Goal: Information Seeking & Learning: Learn about a topic

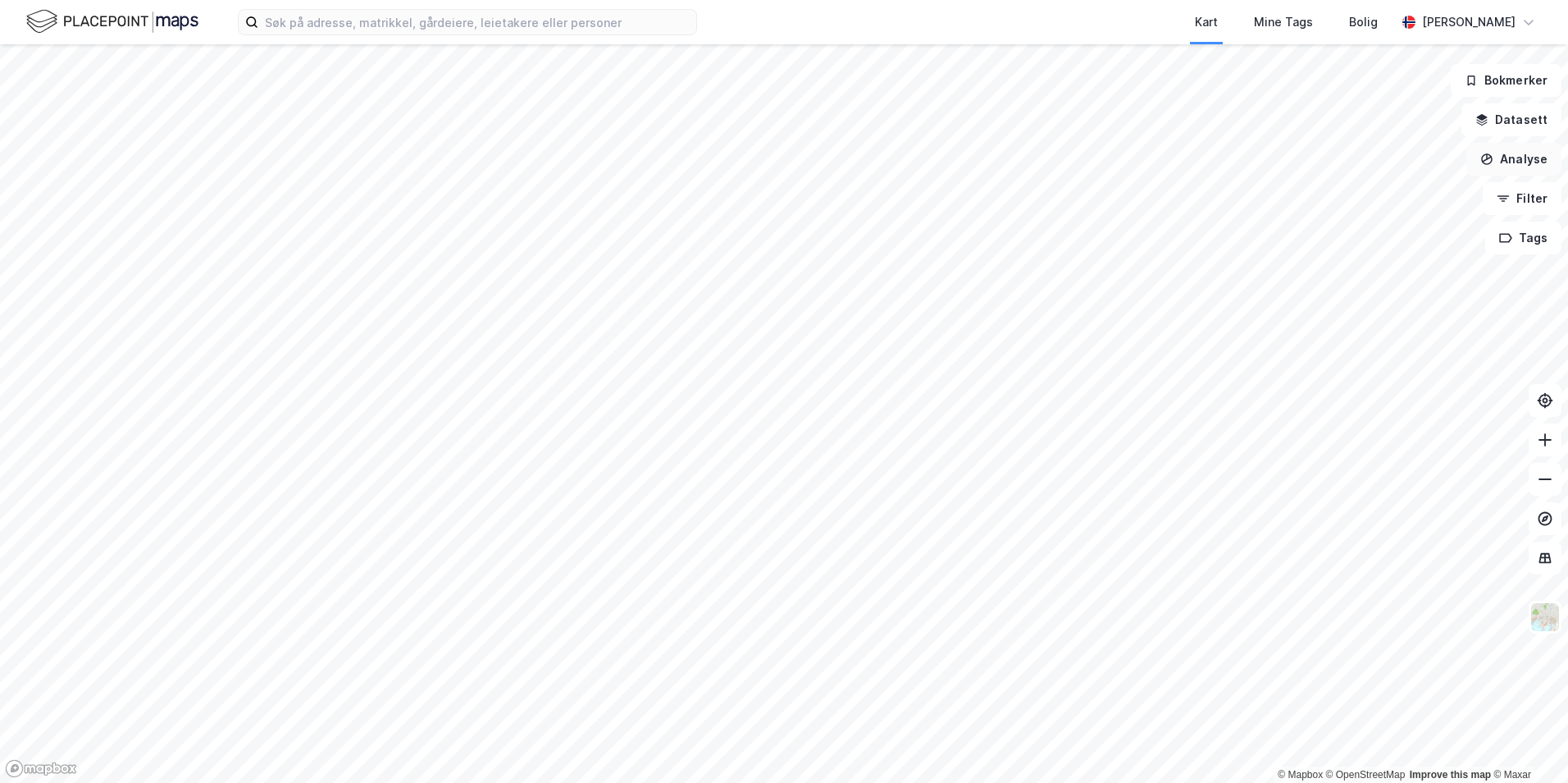
click at [1527, 152] on button "Analyse" at bounding box center [1514, 159] width 95 height 33
click at [1527, 195] on button "Filter" at bounding box center [1522, 199] width 79 height 33
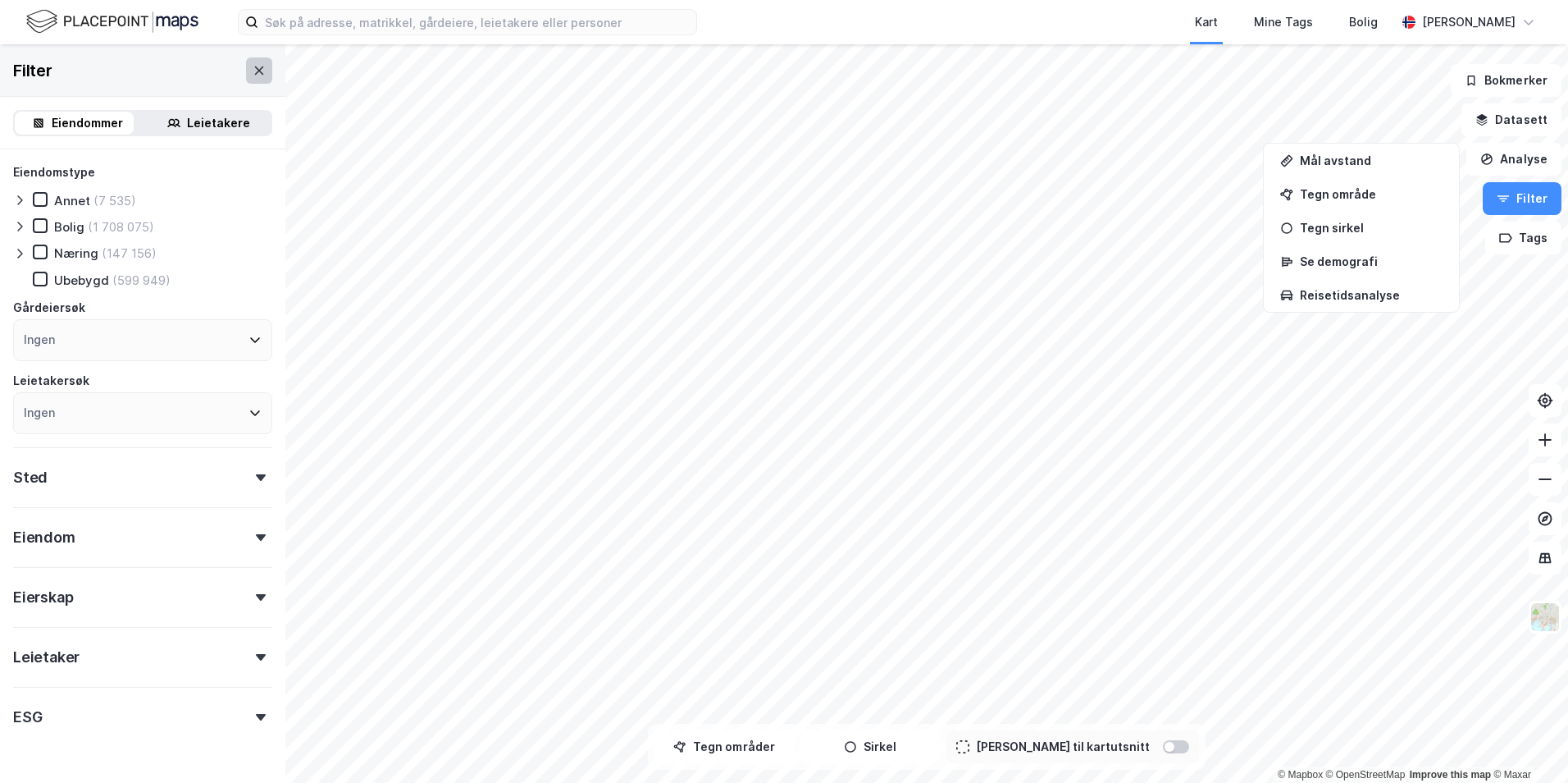
click at [252, 70] on icon at bounding box center [259, 70] width 13 height 13
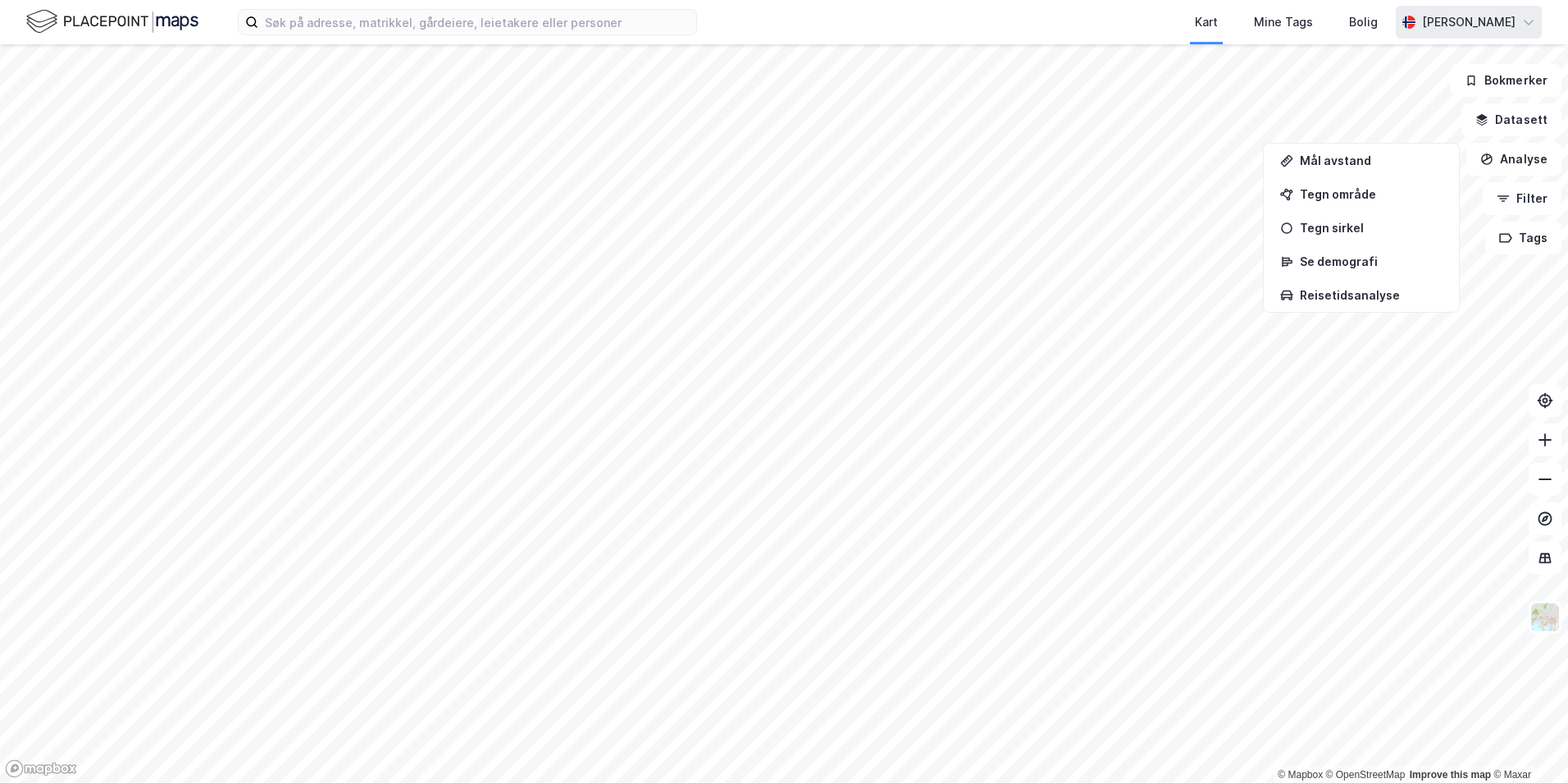
click at [1495, 26] on div "[PERSON_NAME]" at bounding box center [1469, 21] width 94 height 19
click at [1532, 76] on button "Bokmerker" at bounding box center [1506, 80] width 110 height 33
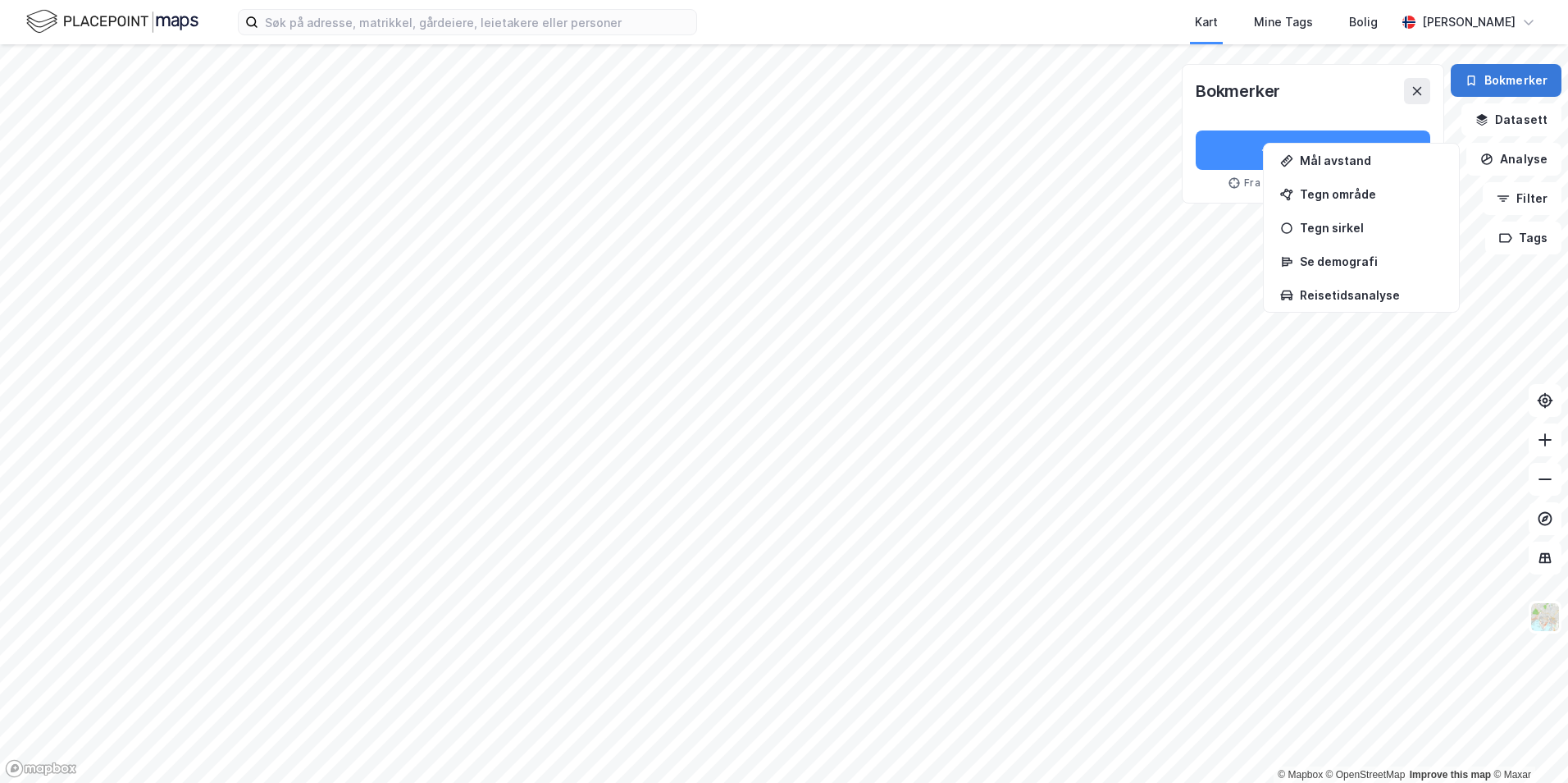
click at [1532, 76] on button "Bokmerker" at bounding box center [1506, 80] width 110 height 33
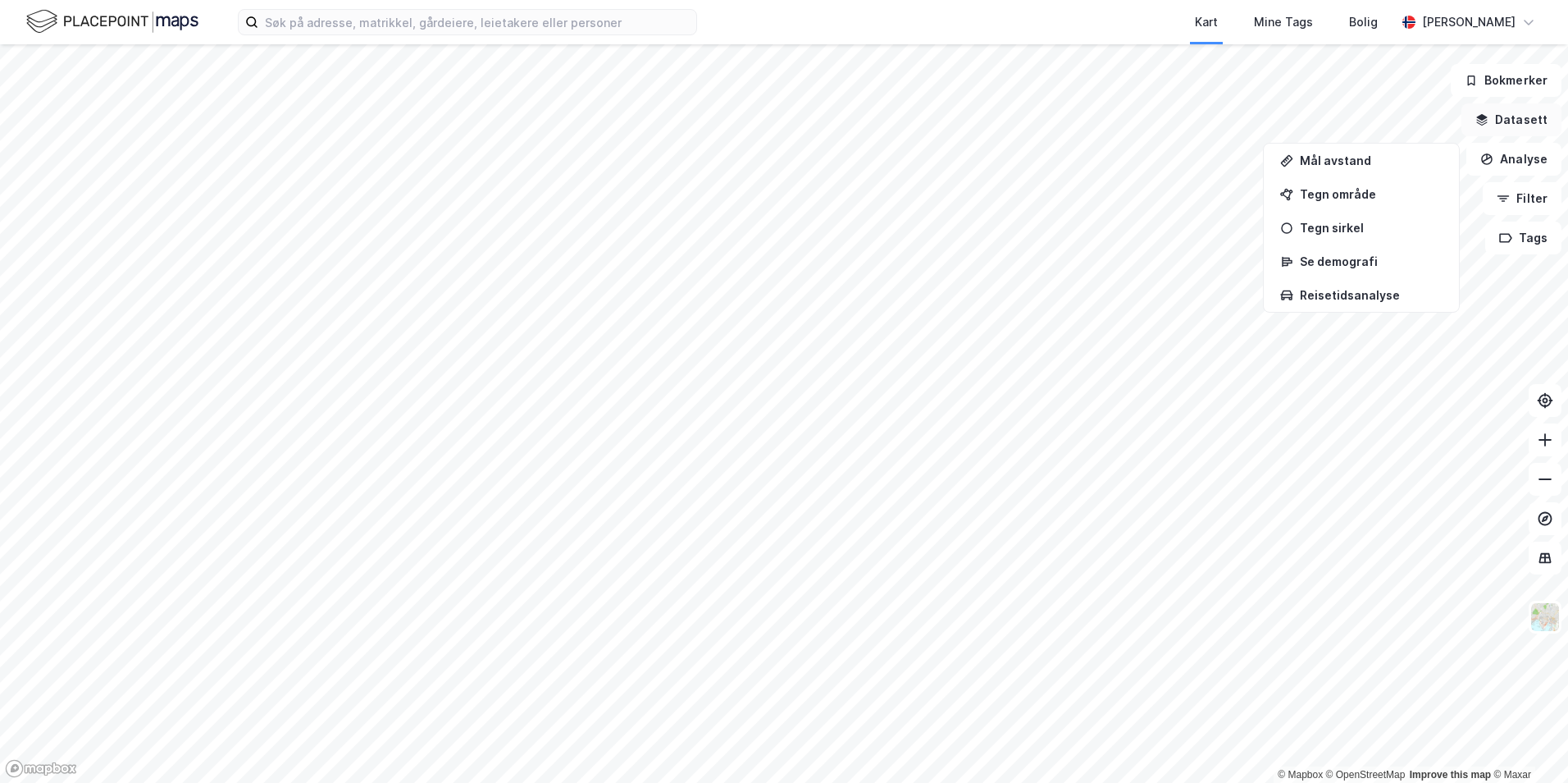
click at [1534, 120] on button "Datasett" at bounding box center [1511, 120] width 100 height 33
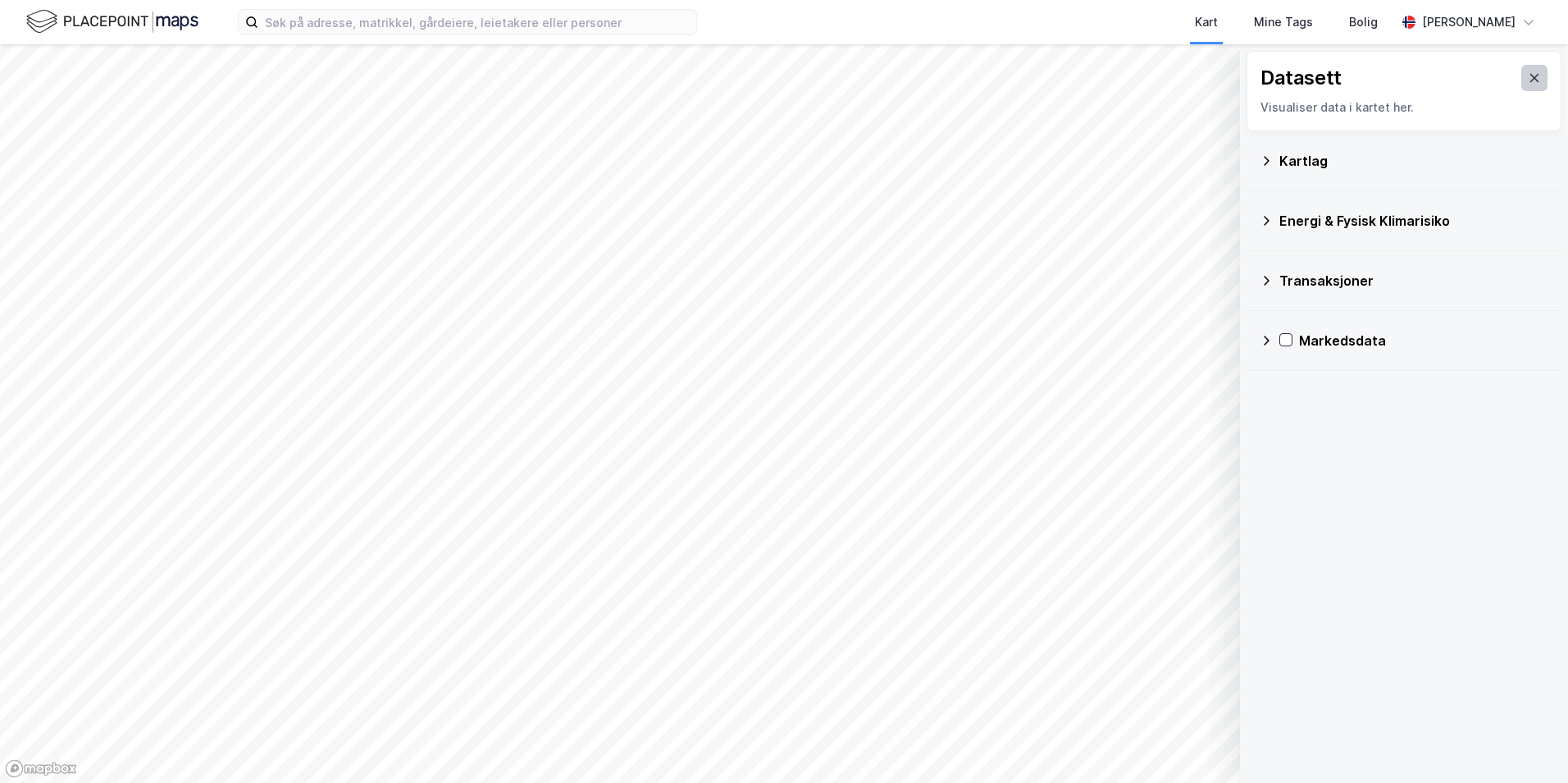
click at [1527, 79] on icon at bounding box center [1534, 77] width 13 height 13
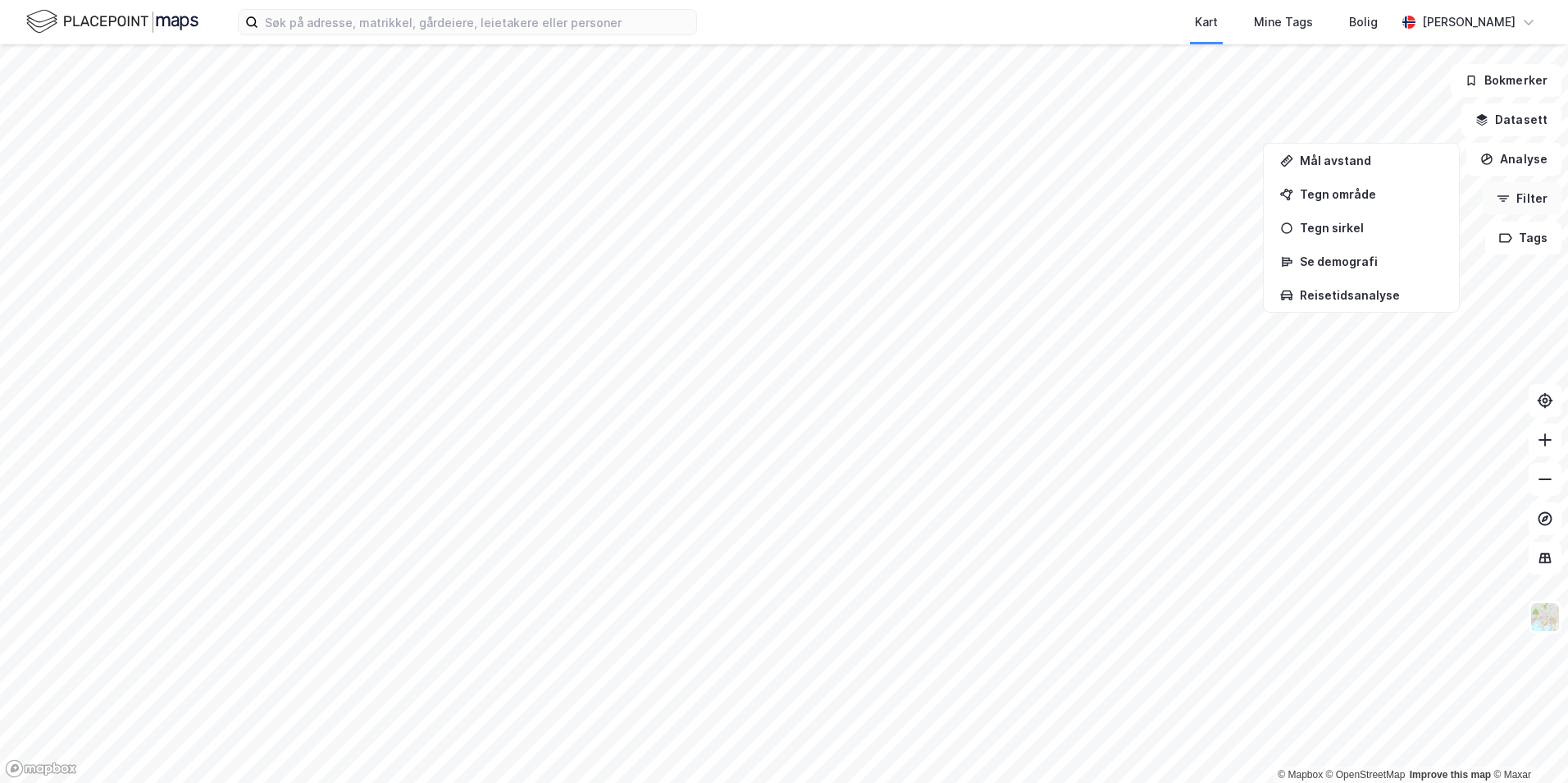
click at [1513, 200] on button "Filter" at bounding box center [1522, 199] width 79 height 33
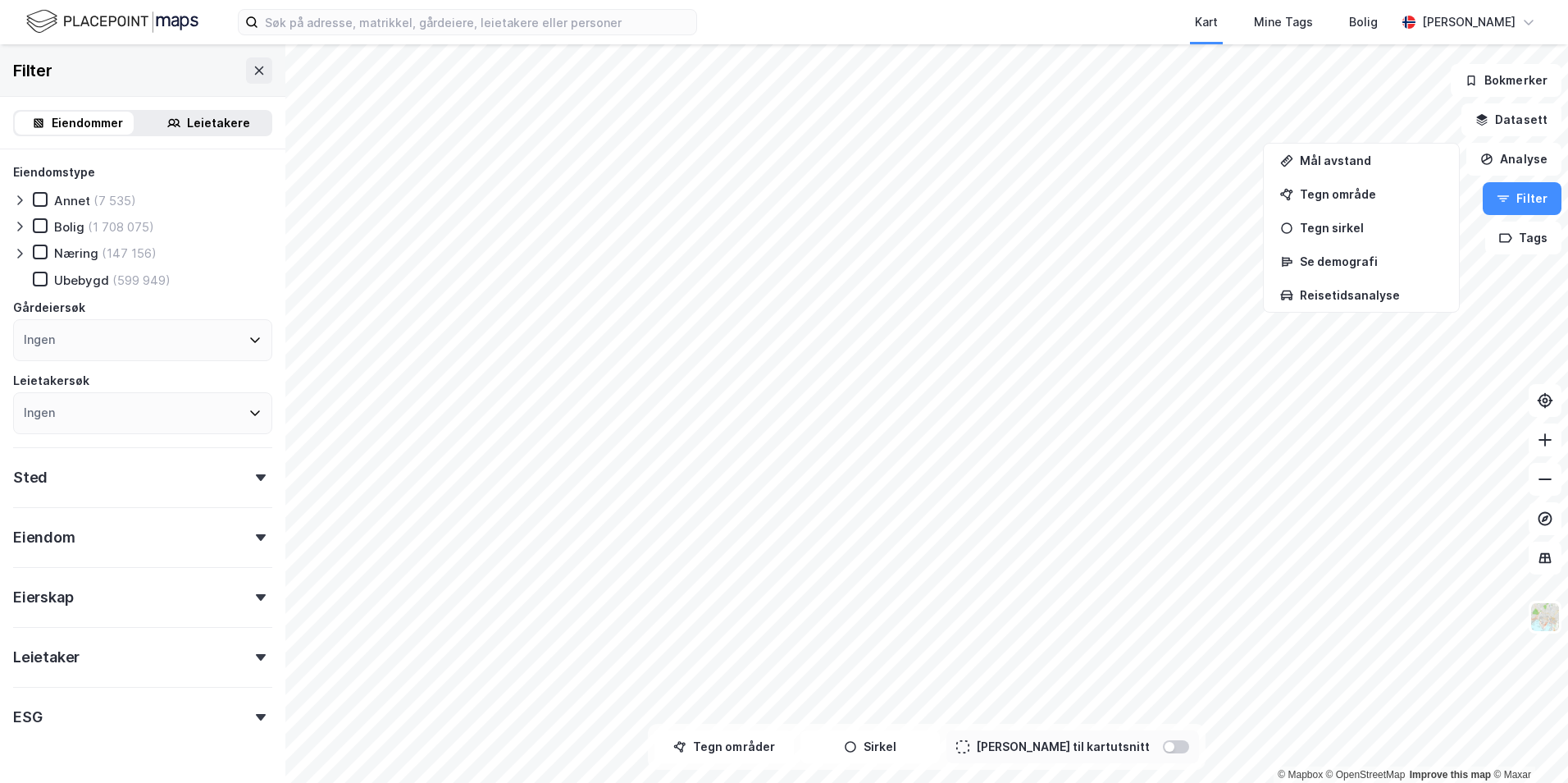
click at [237, 583] on div "Eierskap" at bounding box center [142, 590] width 259 height 47
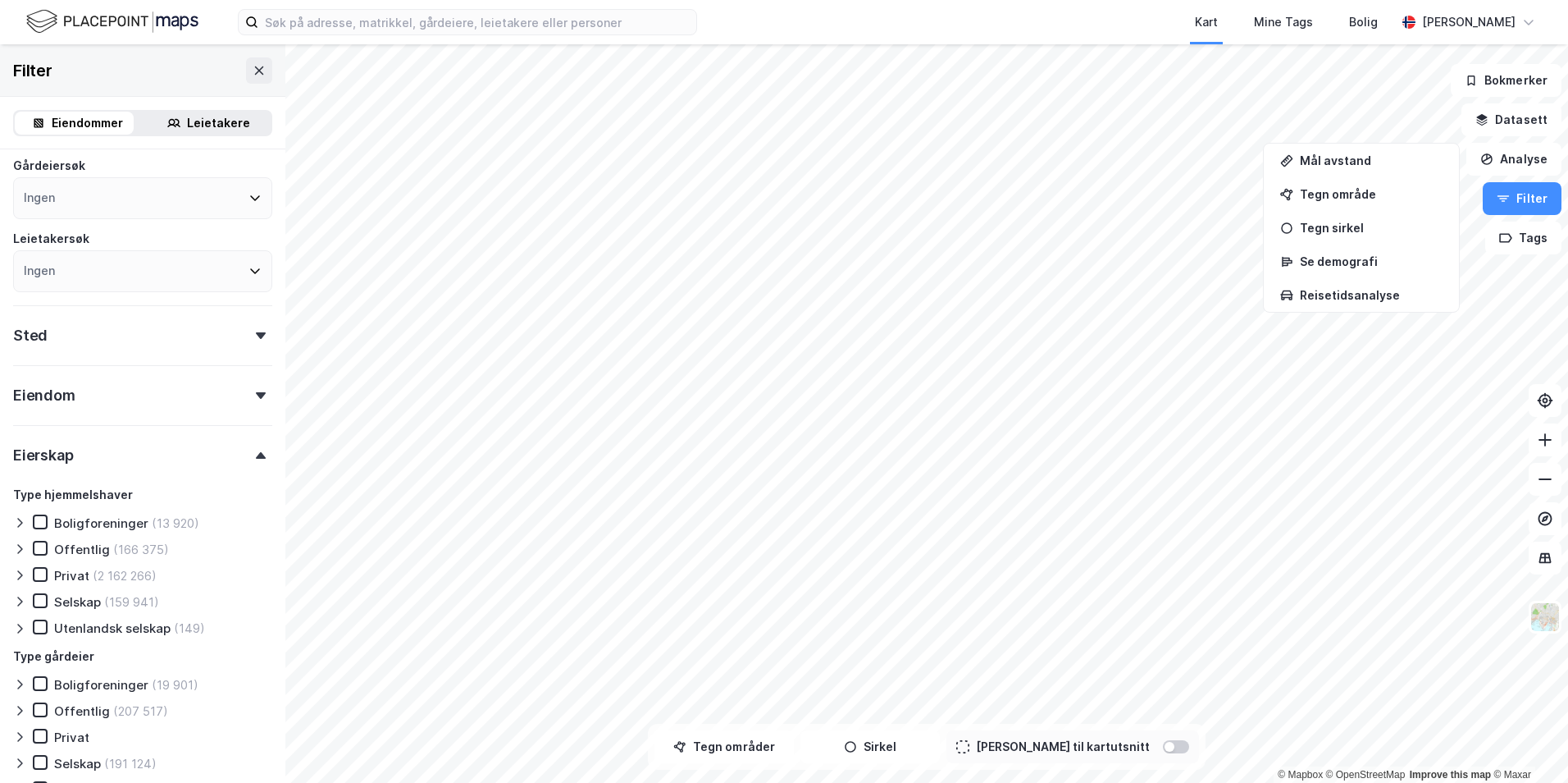
scroll to position [372, 0]
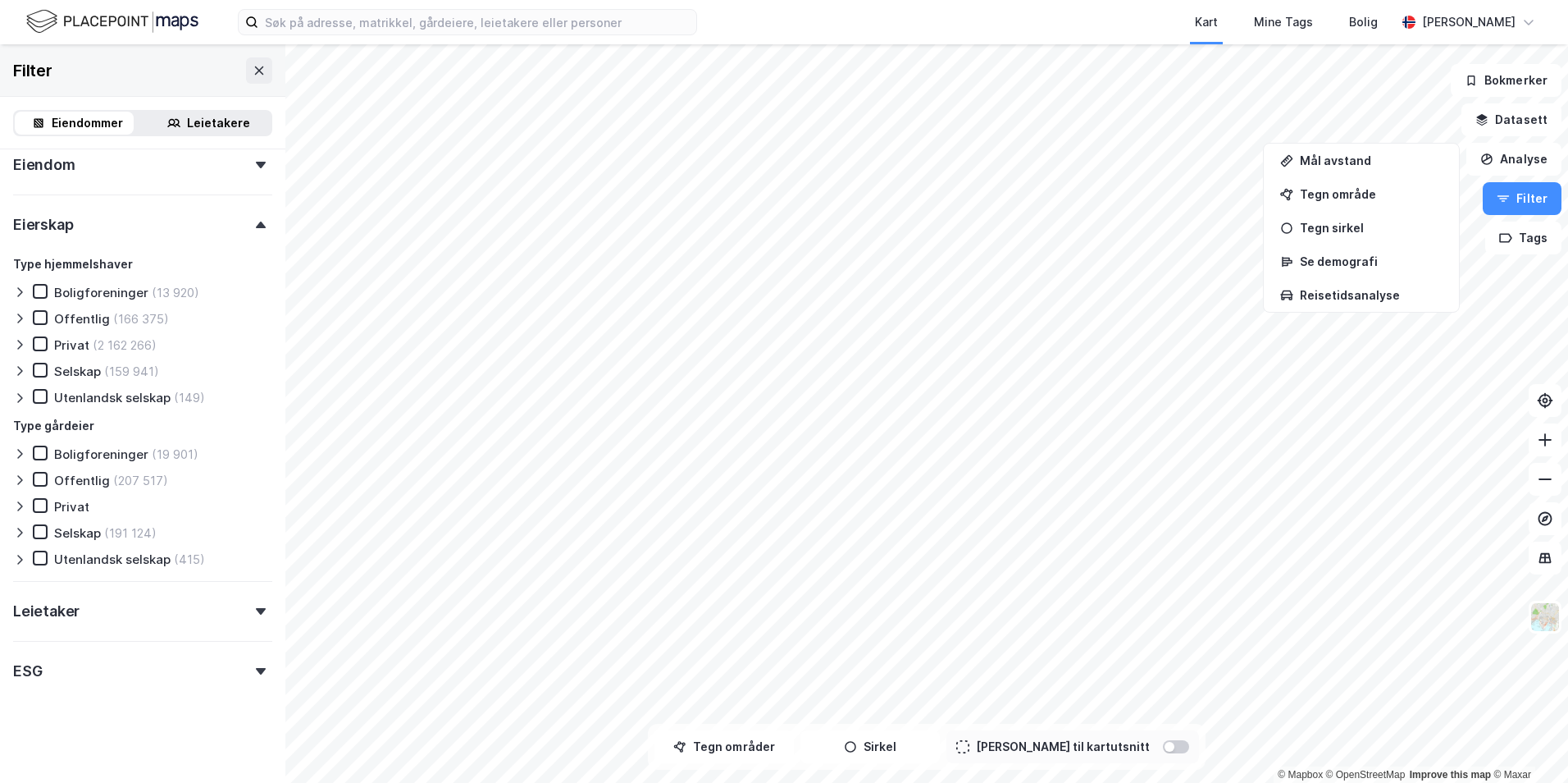
click at [243, 601] on div "Leietaker" at bounding box center [142, 604] width 259 height 47
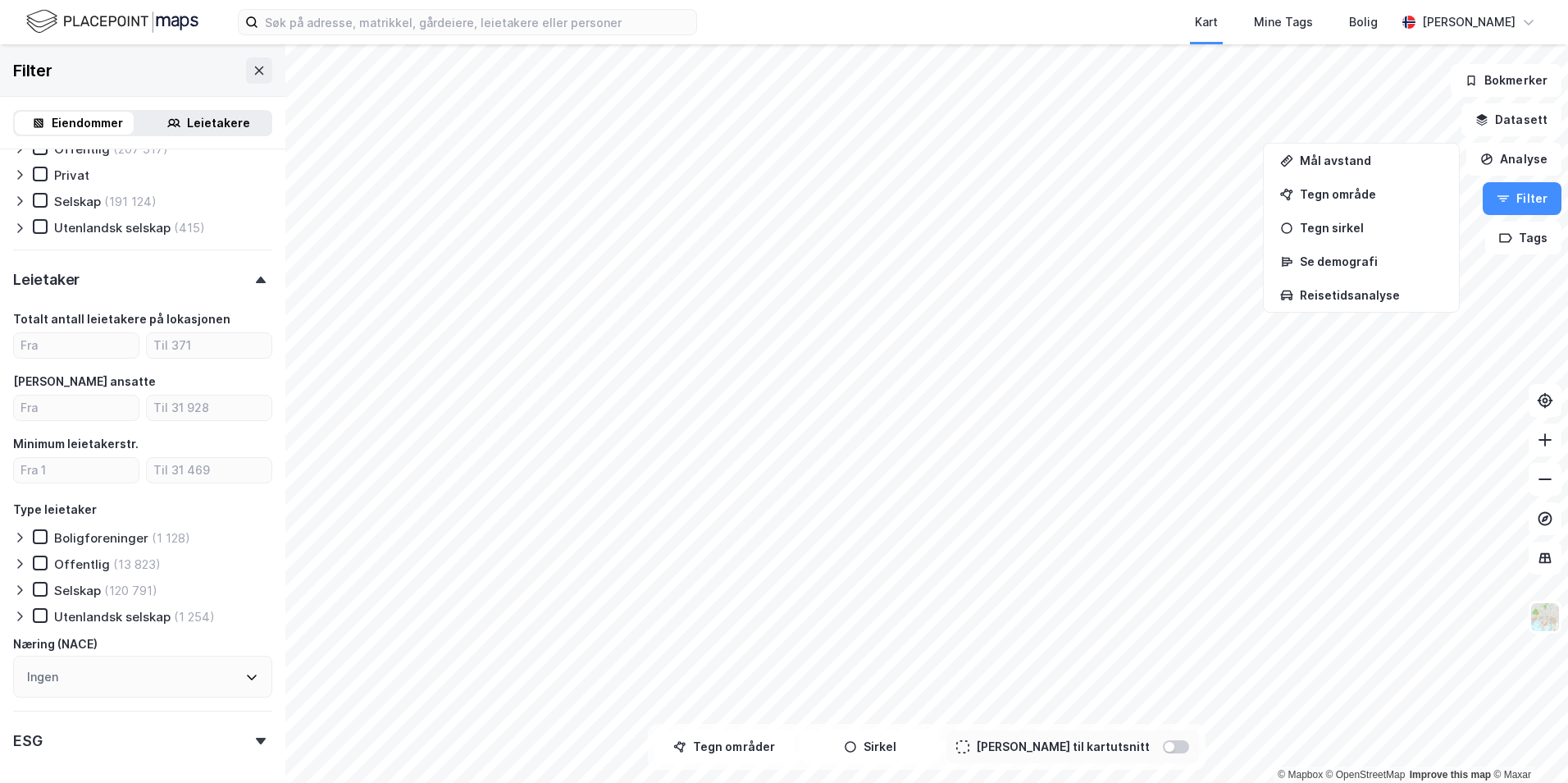
scroll to position [610, 0]
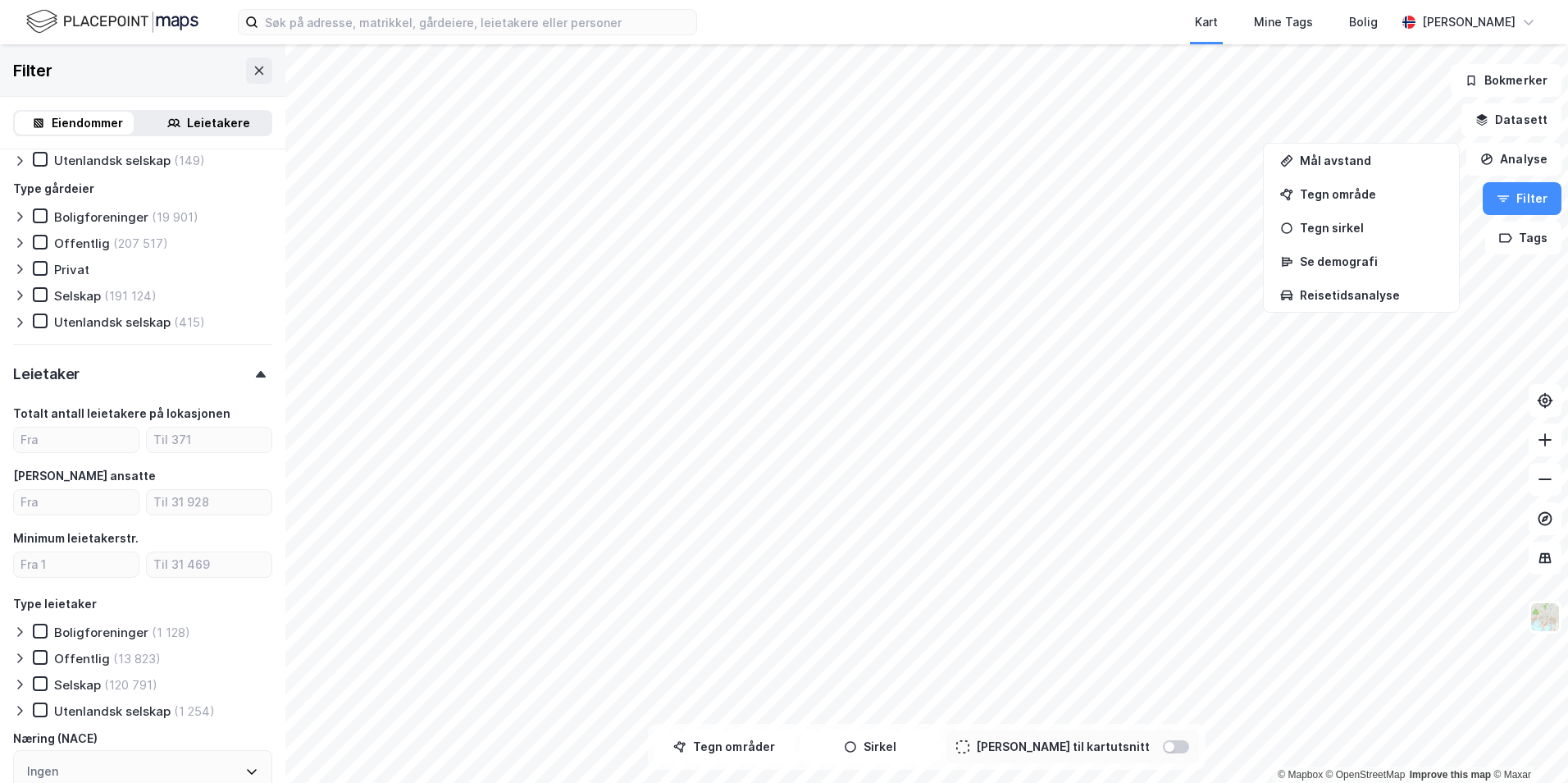
click at [66, 322] on div "Utenlandsk selskap" at bounding box center [112, 321] width 116 height 16
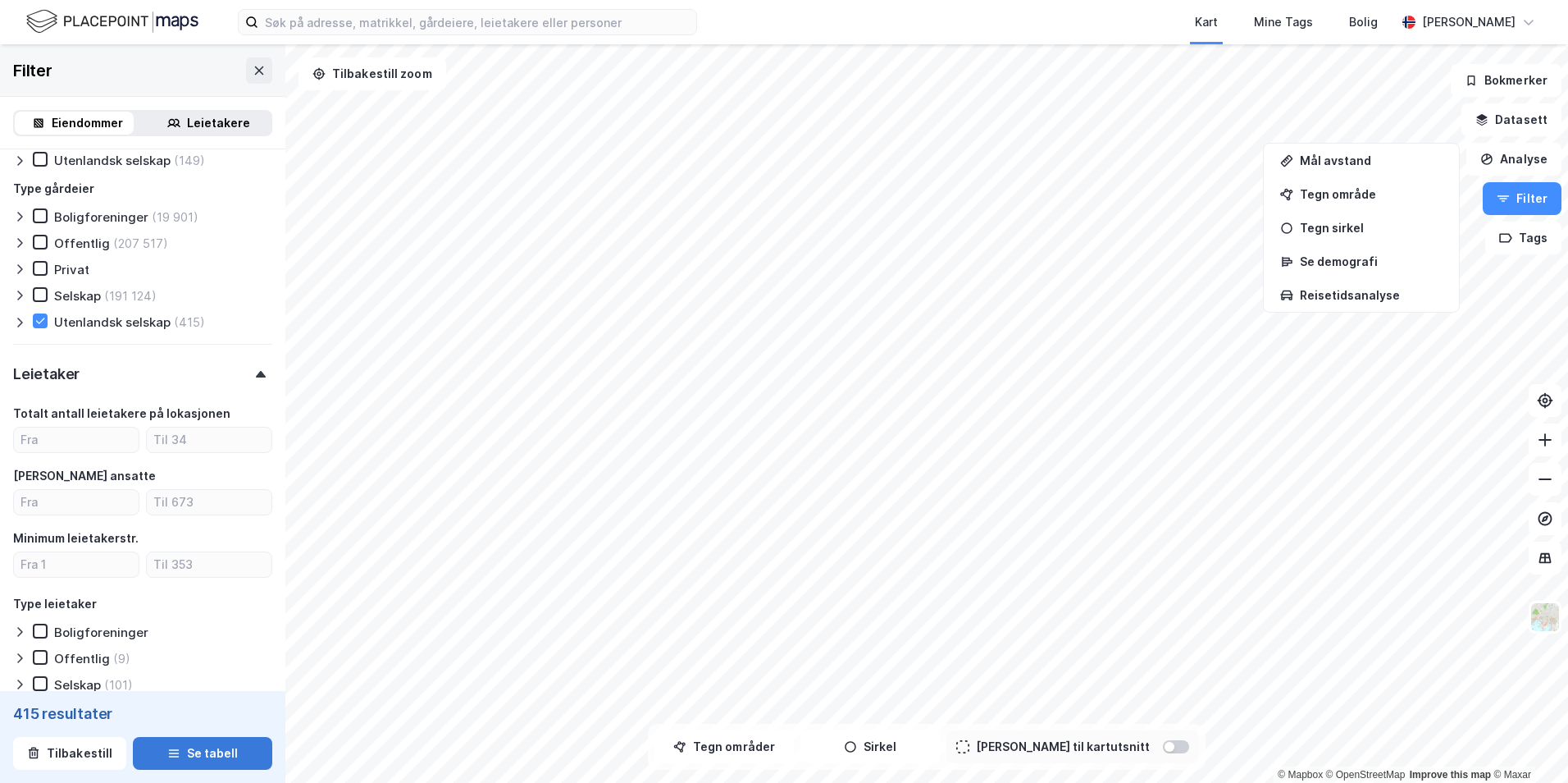
click at [171, 759] on icon "button" at bounding box center [174, 754] width 13 height 13
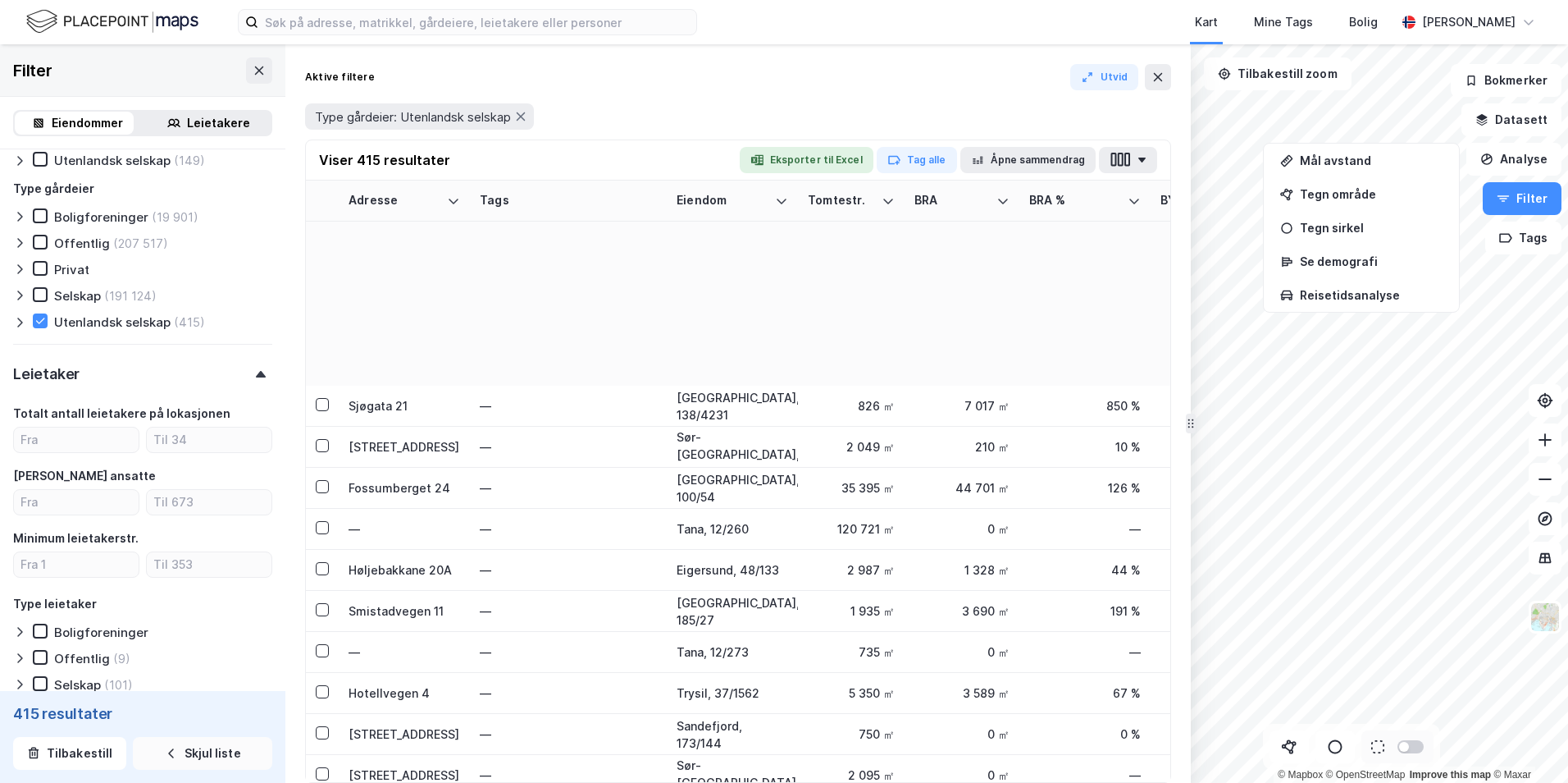
scroll to position [985, 0]
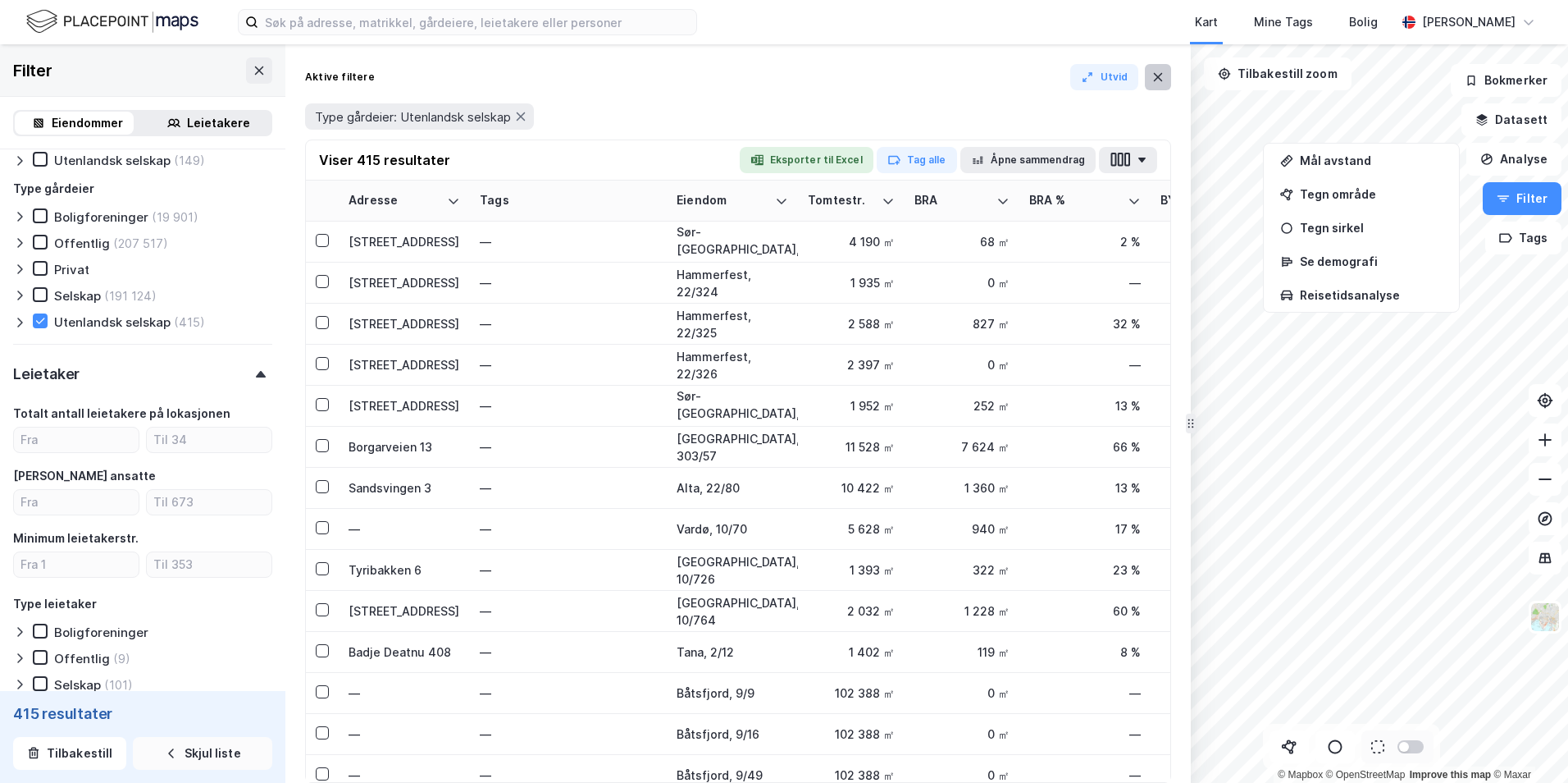
click at [1151, 74] on button at bounding box center [1157, 76] width 27 height 27
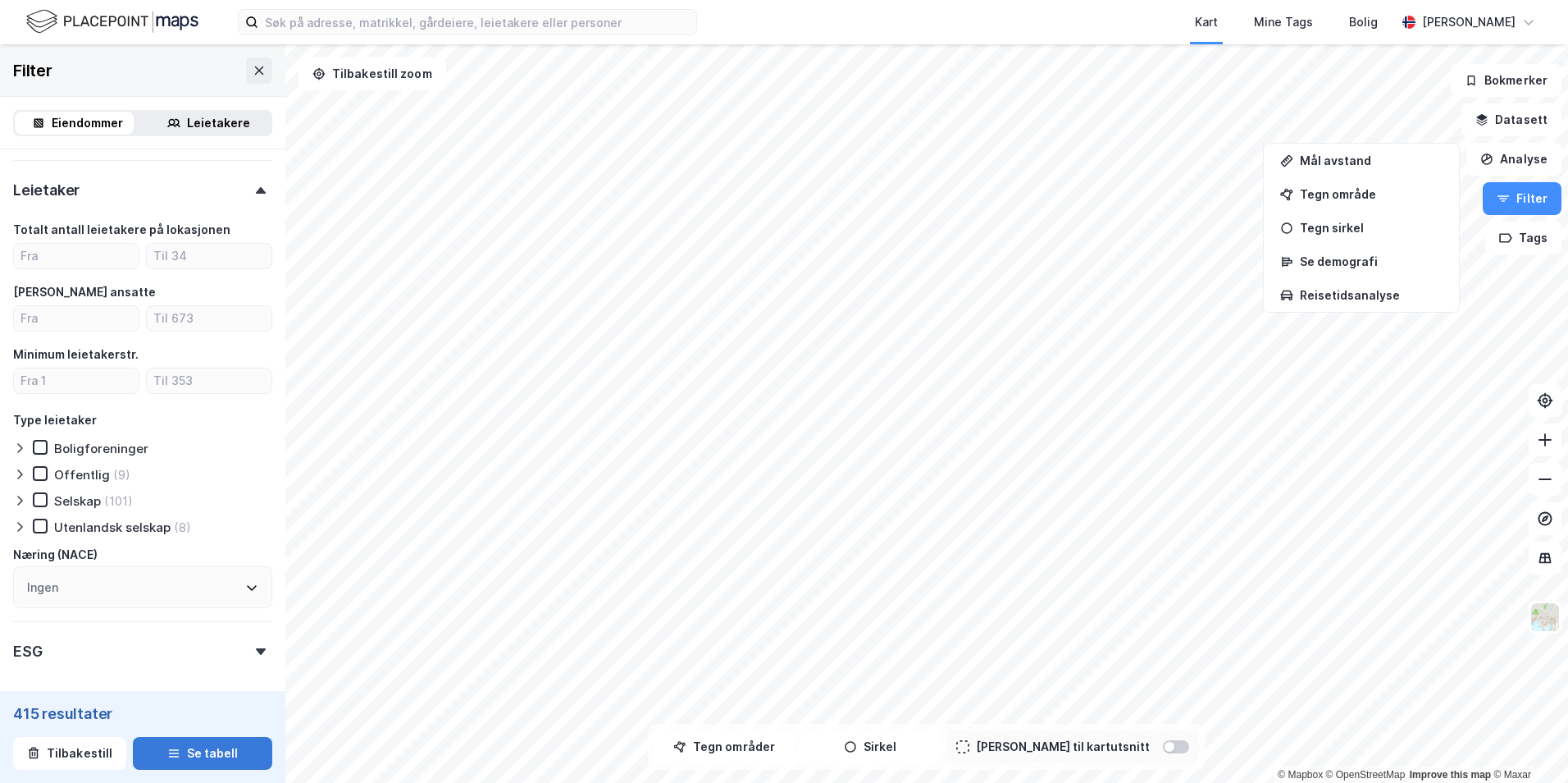
scroll to position [866, 0]
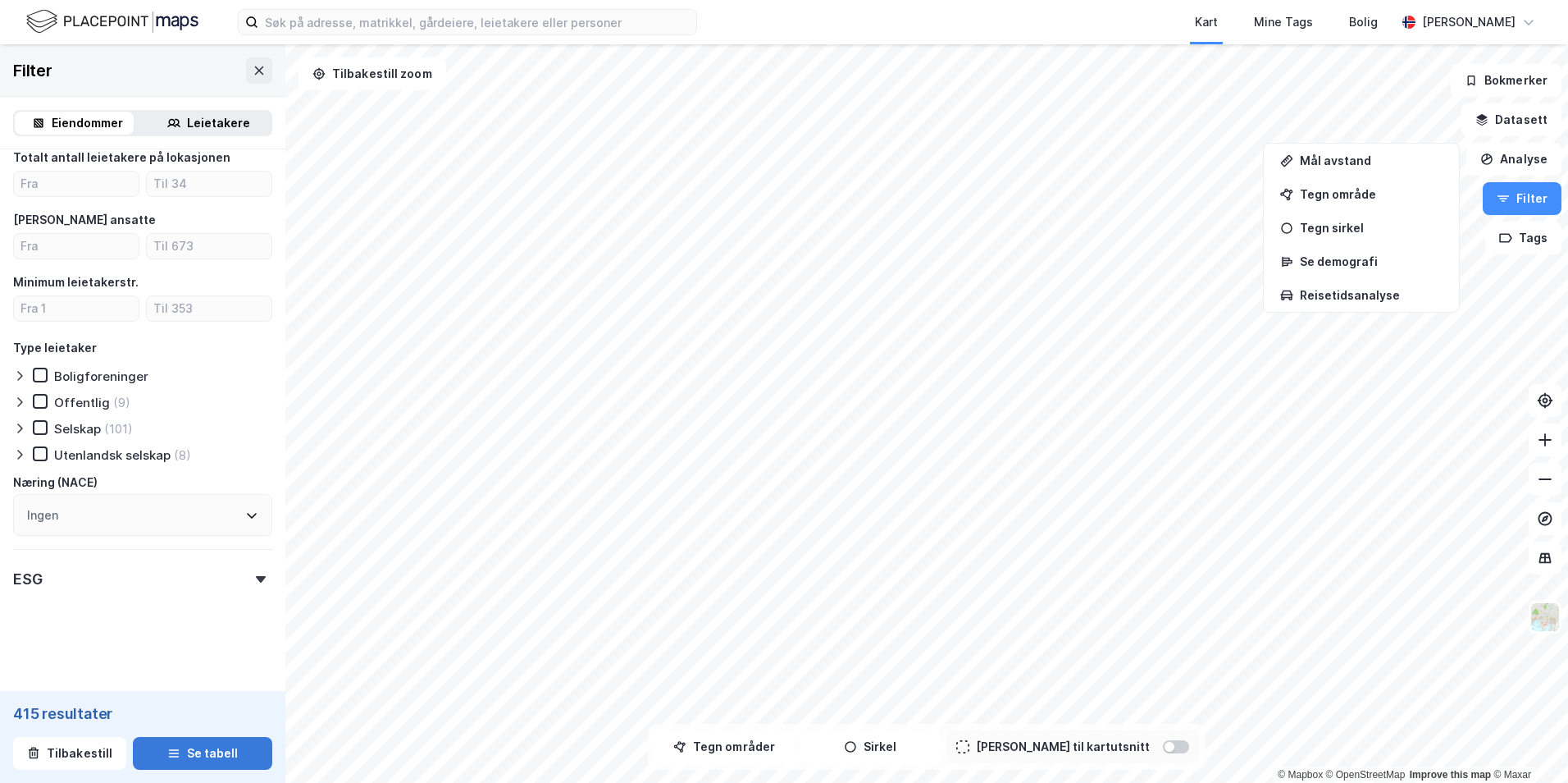
click at [172, 754] on icon "button" at bounding box center [174, 754] width 13 height 13
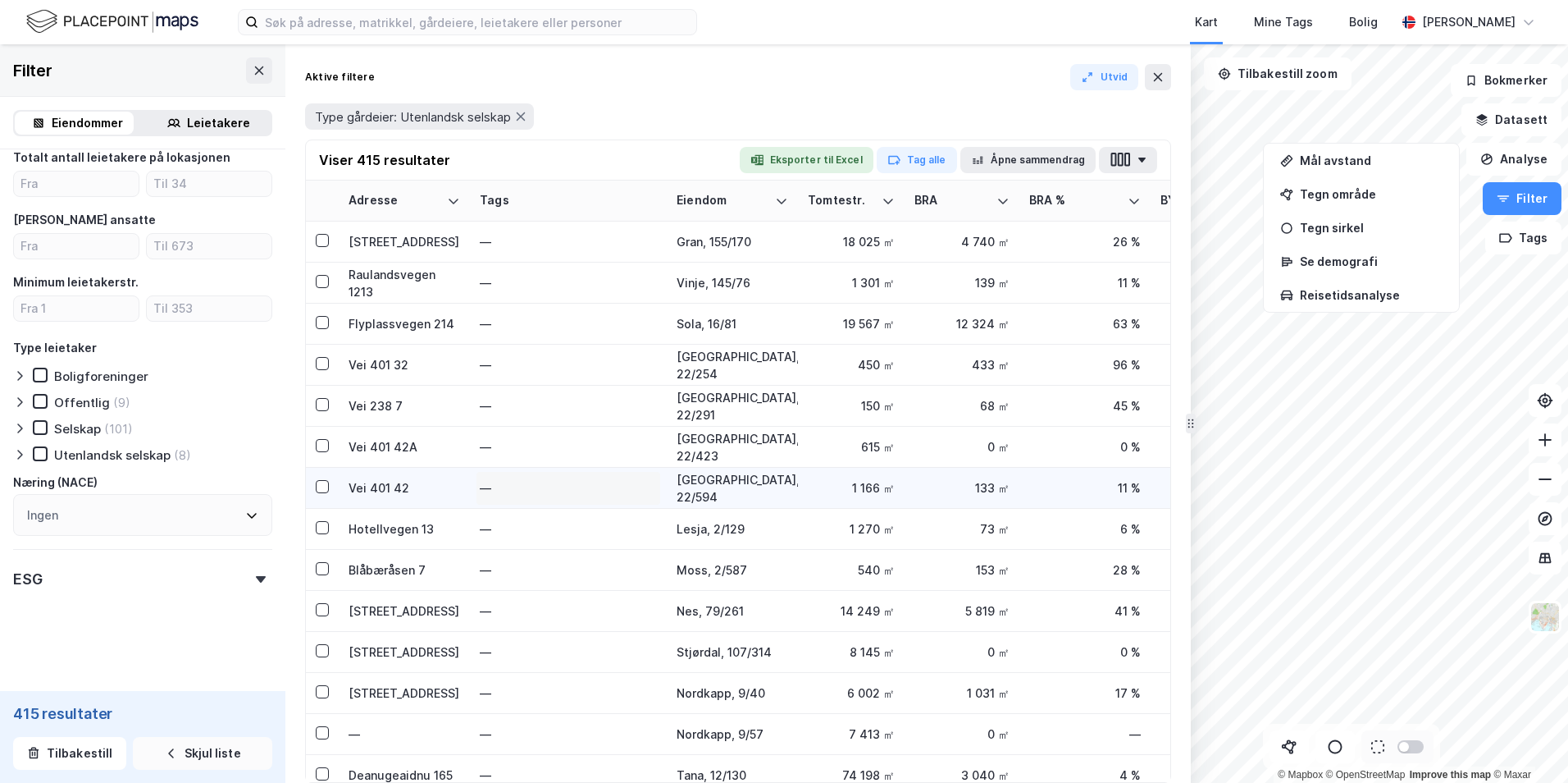
scroll to position [246, 0]
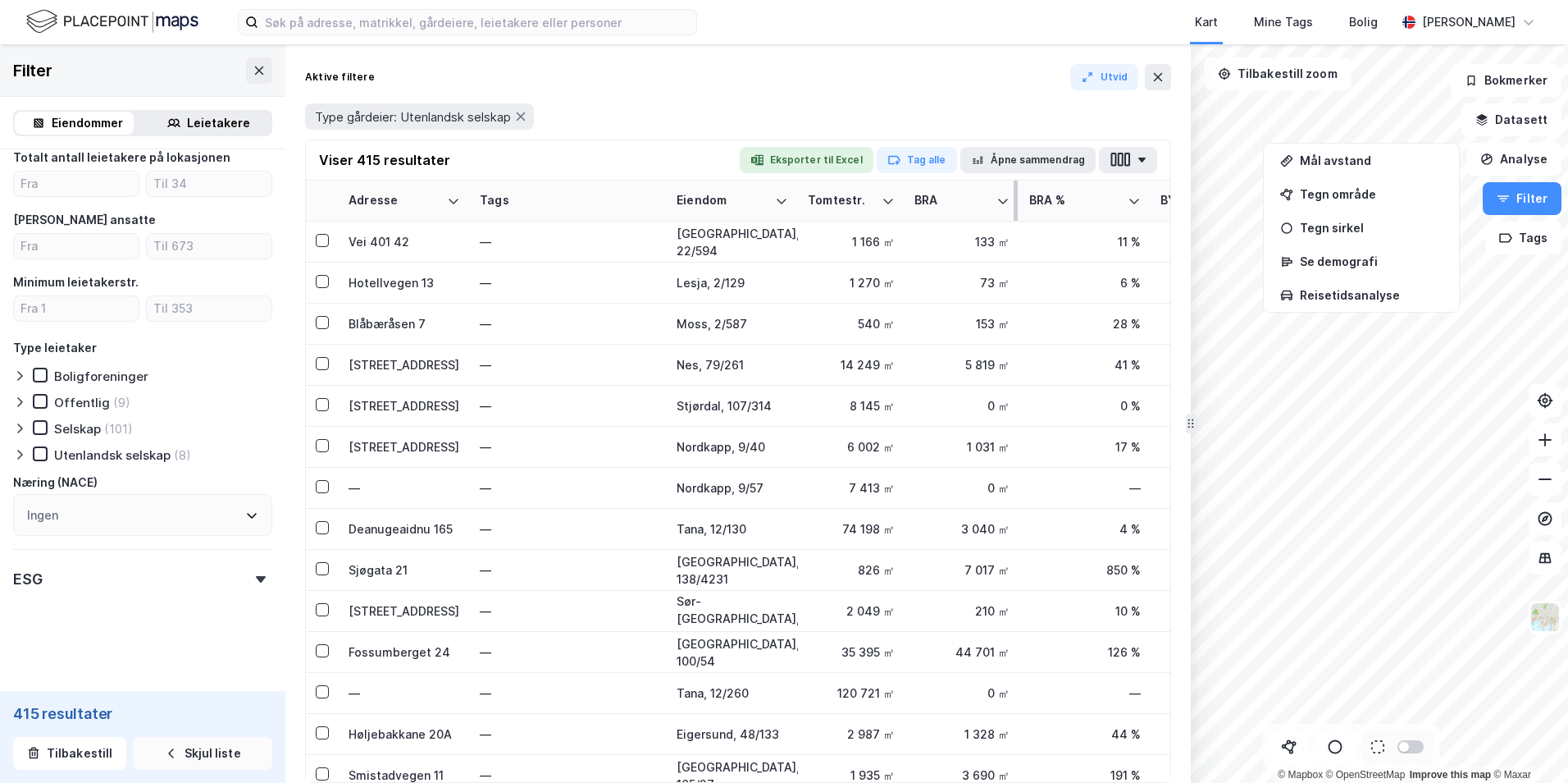
click at [990, 206] on div "BRA" at bounding box center [961, 200] width 95 height 16
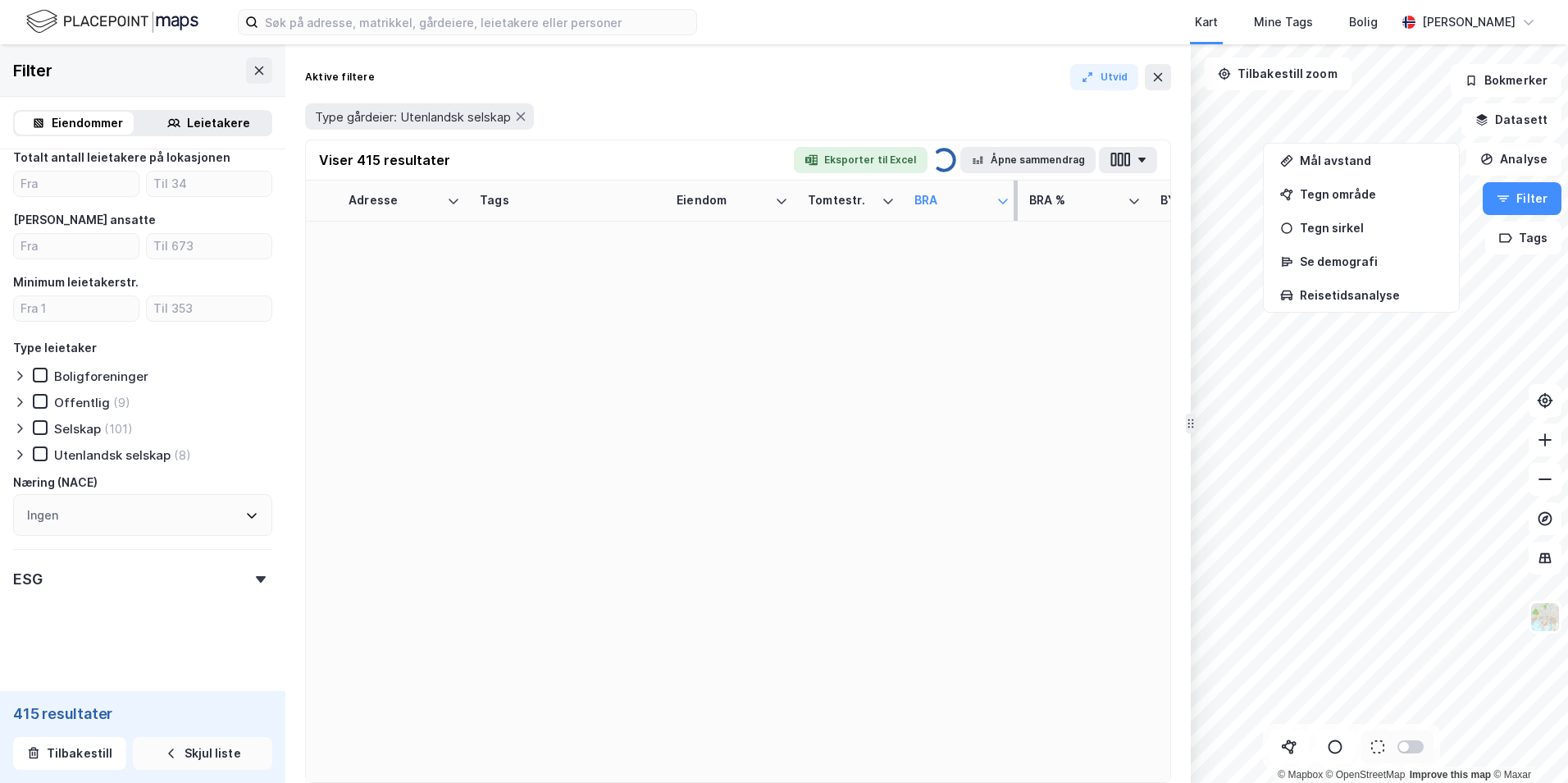
scroll to position [0, 0]
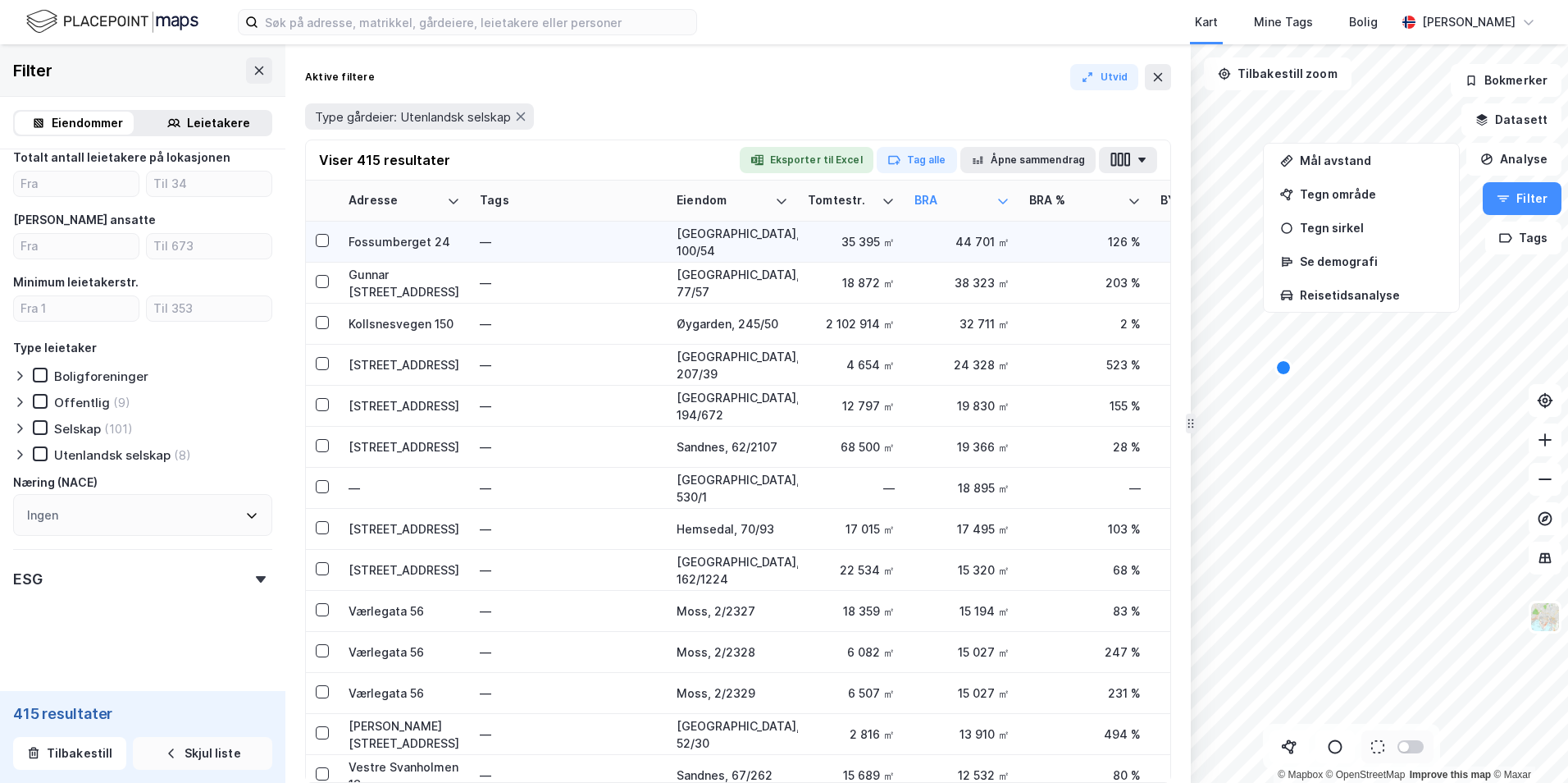
click at [396, 236] on div "Fossumberget 24" at bounding box center [404, 241] width 111 height 18
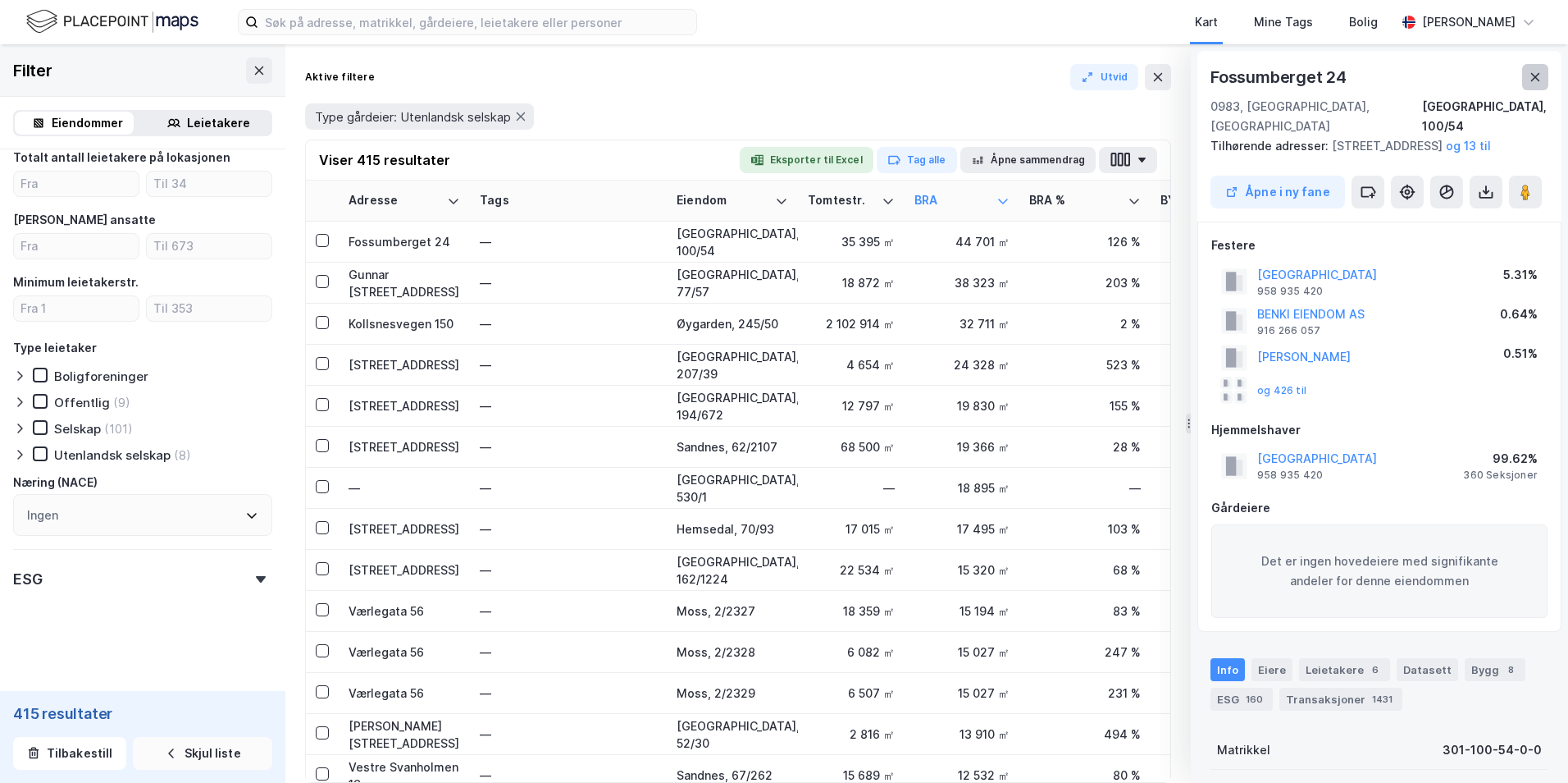
click at [1539, 79] on icon at bounding box center [1535, 77] width 13 height 13
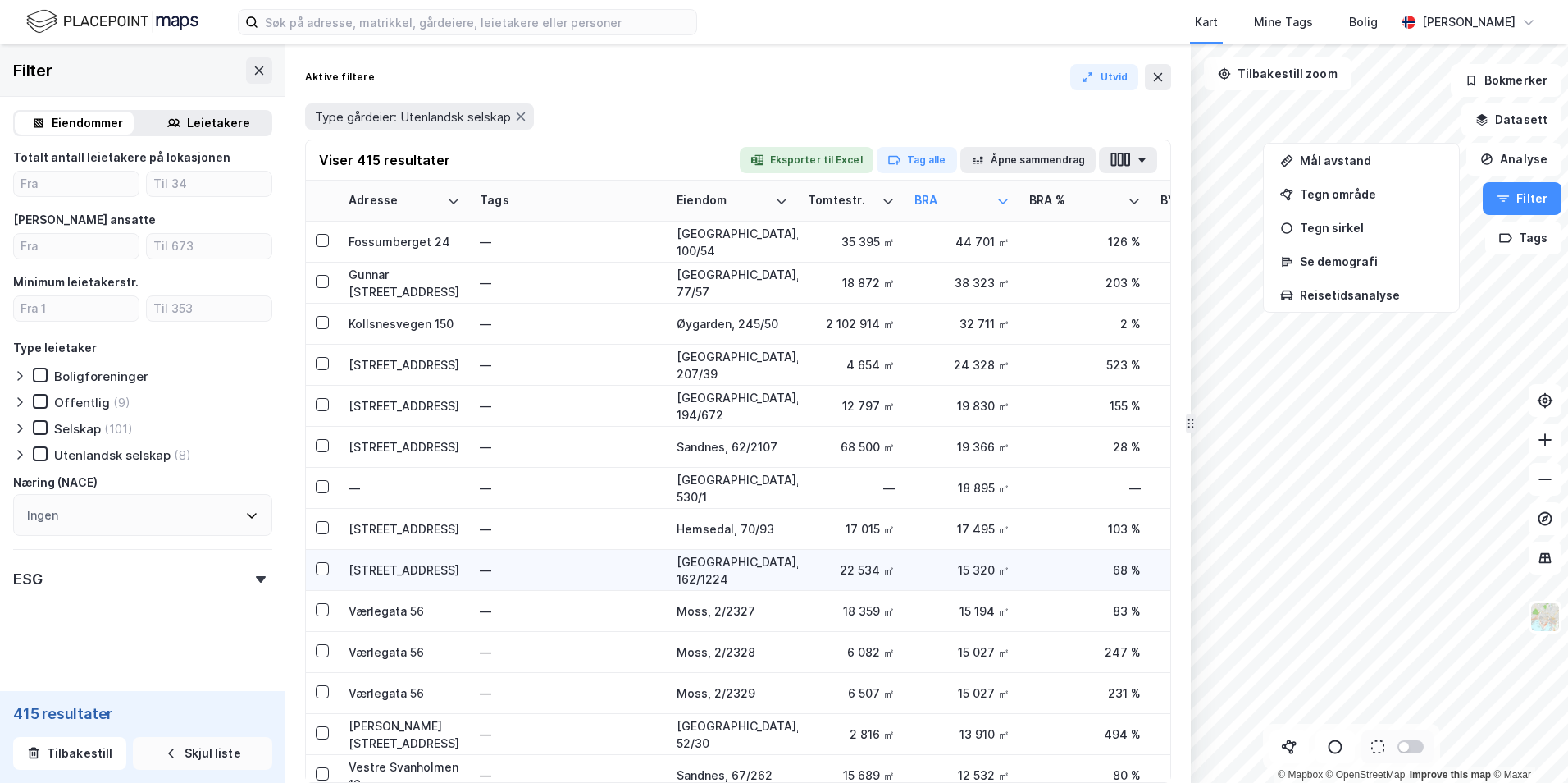
click at [1156, 567] on div "© Mapbox © OpenStreetMap Improve this map © Maxar Filter Eiendommer Leietakere …" at bounding box center [784, 414] width 1568 height 739
click at [1150, 71] on button at bounding box center [1157, 76] width 27 height 27
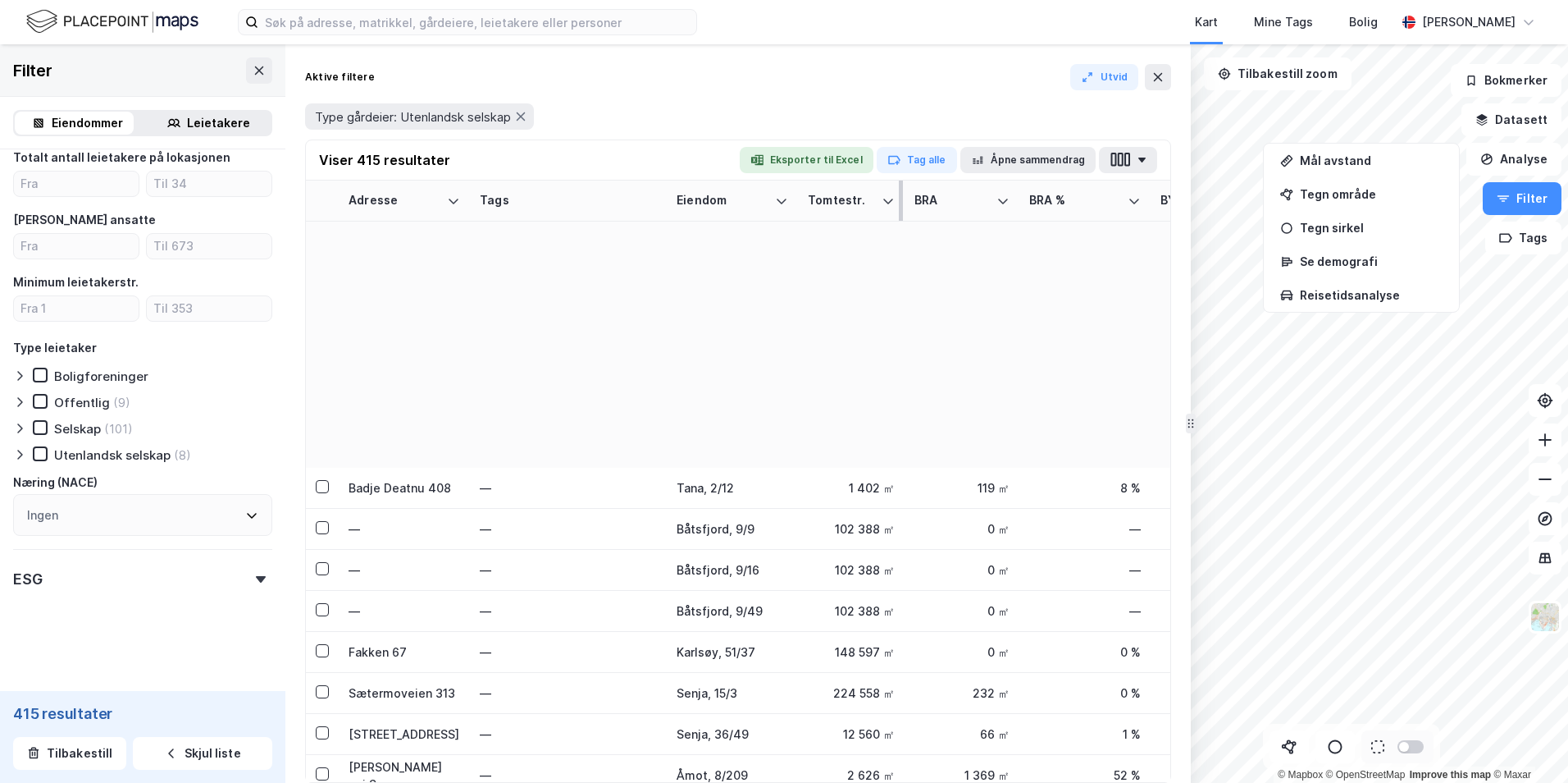
scroll to position [1806, 0]
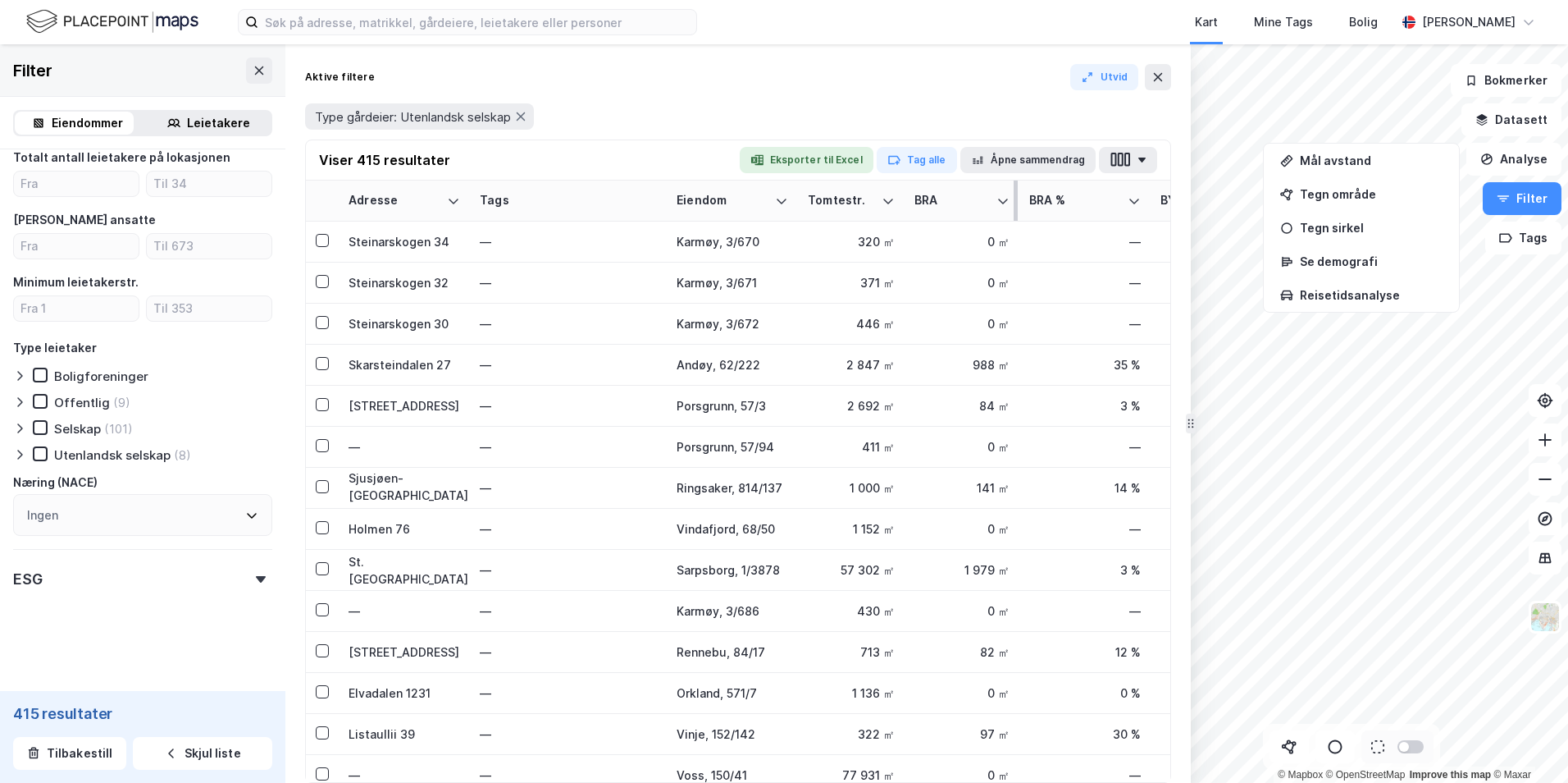
click at [935, 199] on div "BRA" at bounding box center [952, 200] width 75 height 16
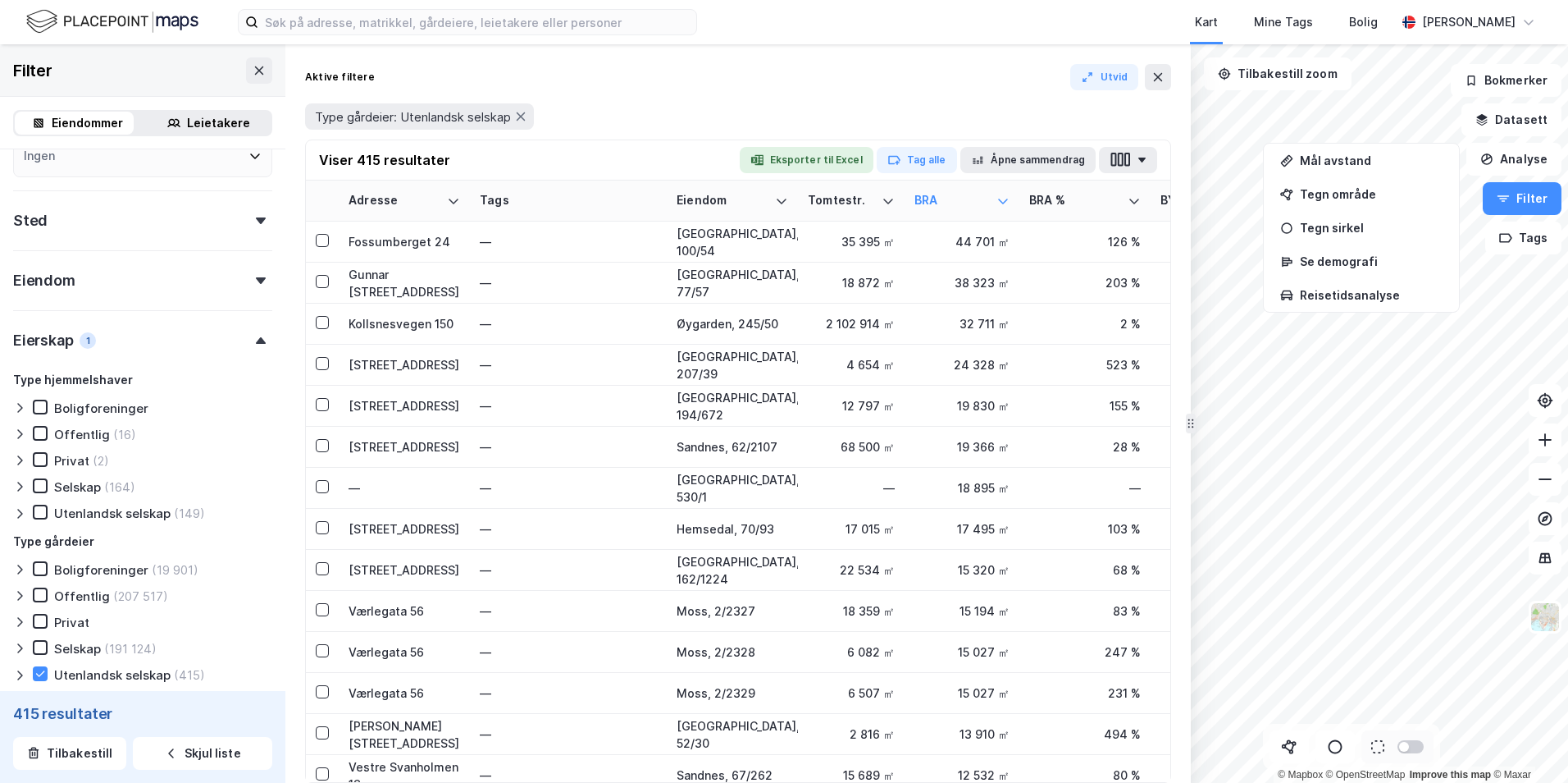
scroll to position [373, 0]
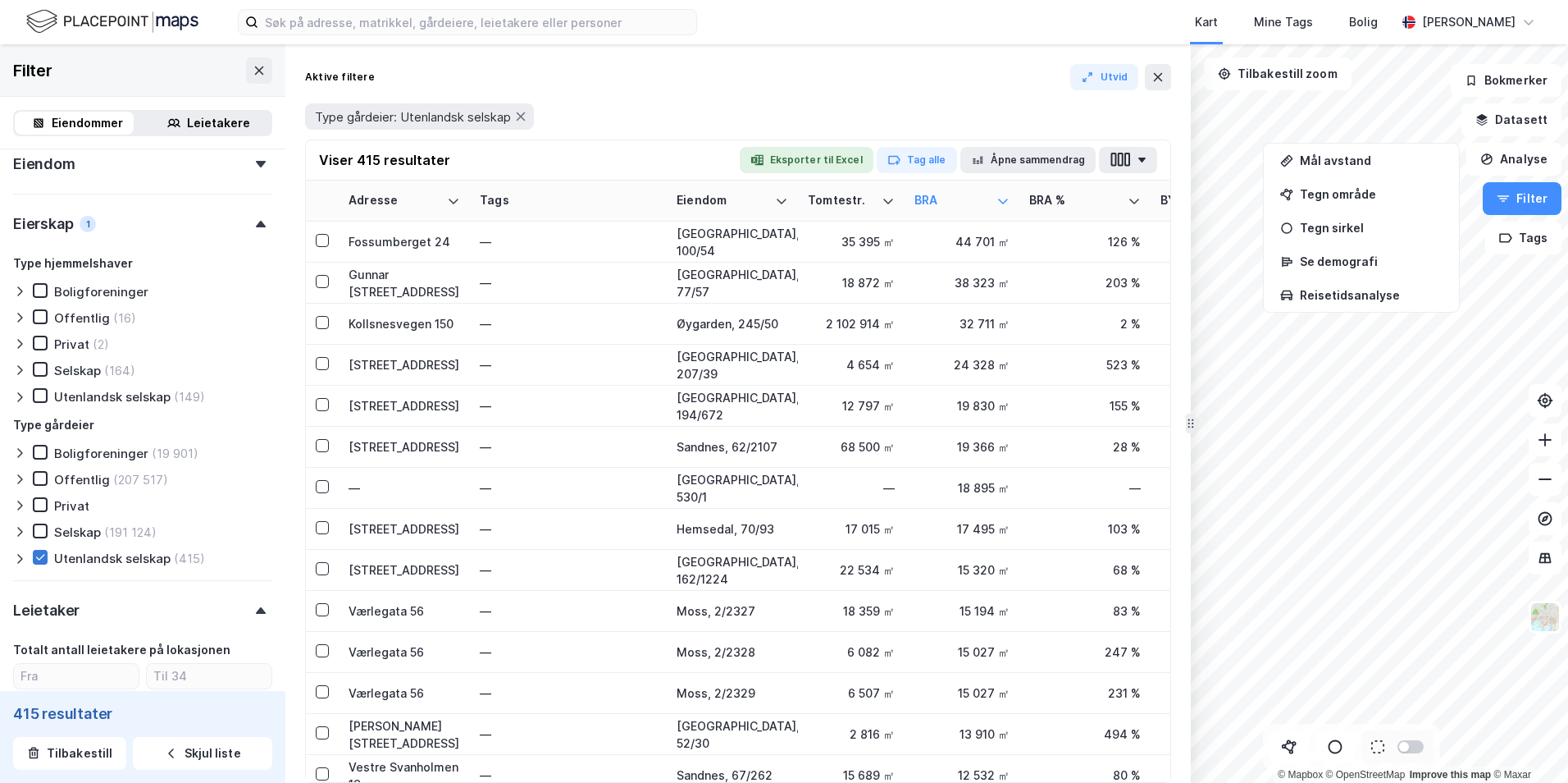
click at [40, 558] on icon at bounding box center [40, 557] width 11 height 11
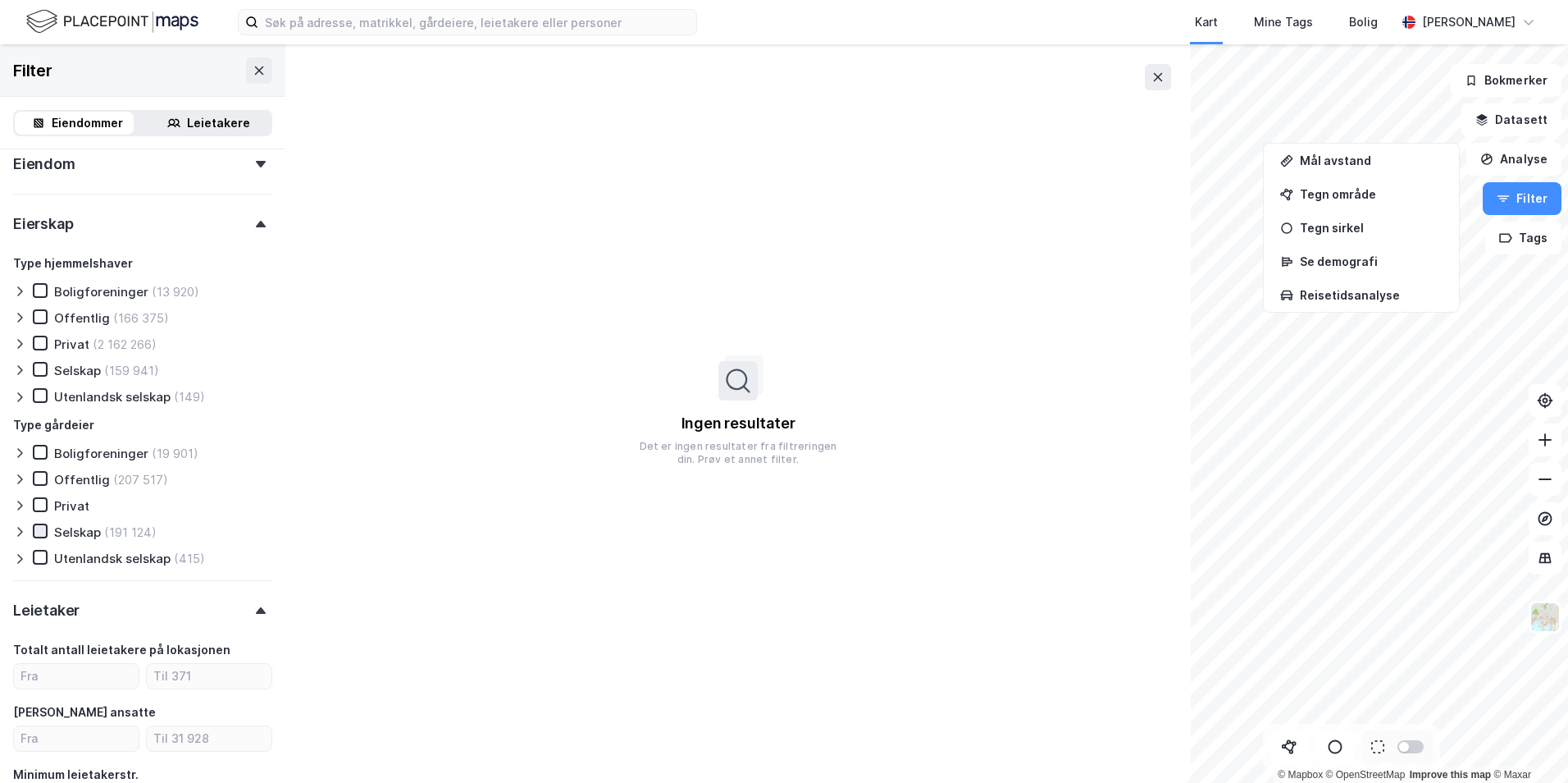
drag, startPoint x: 35, startPoint y: 484, endPoint x: 41, endPoint y: 536, distance: 52.3
click at [41, 536] on div "Type gårdeier Boligforeninger (19 901) Offentlig (207 517) Privat Selskap (191 …" at bounding box center [142, 491] width 259 height 152
click at [40, 526] on icon at bounding box center [40, 531] width 11 height 11
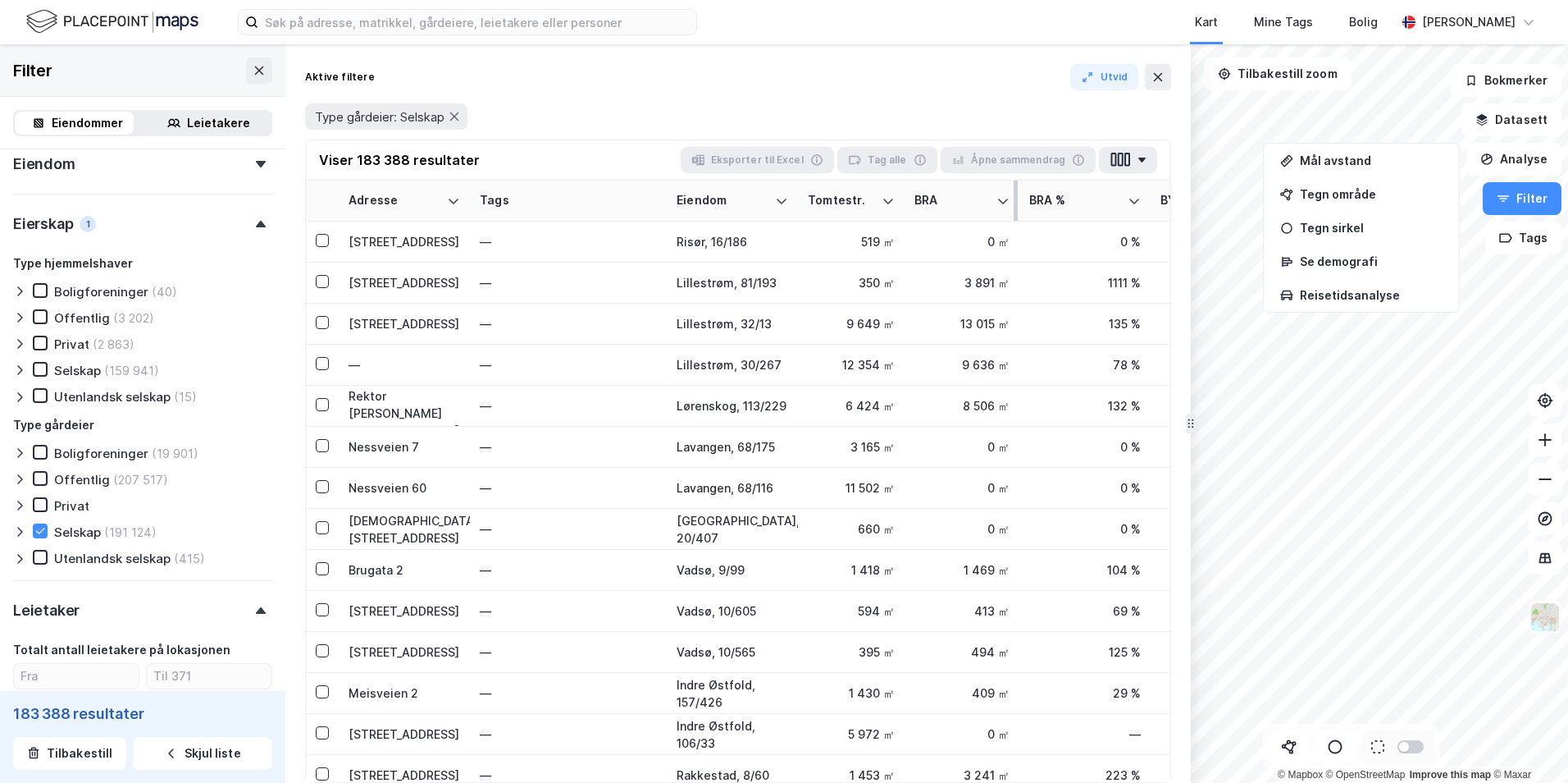
click at [958, 207] on div "BRA" at bounding box center [952, 200] width 75 height 16
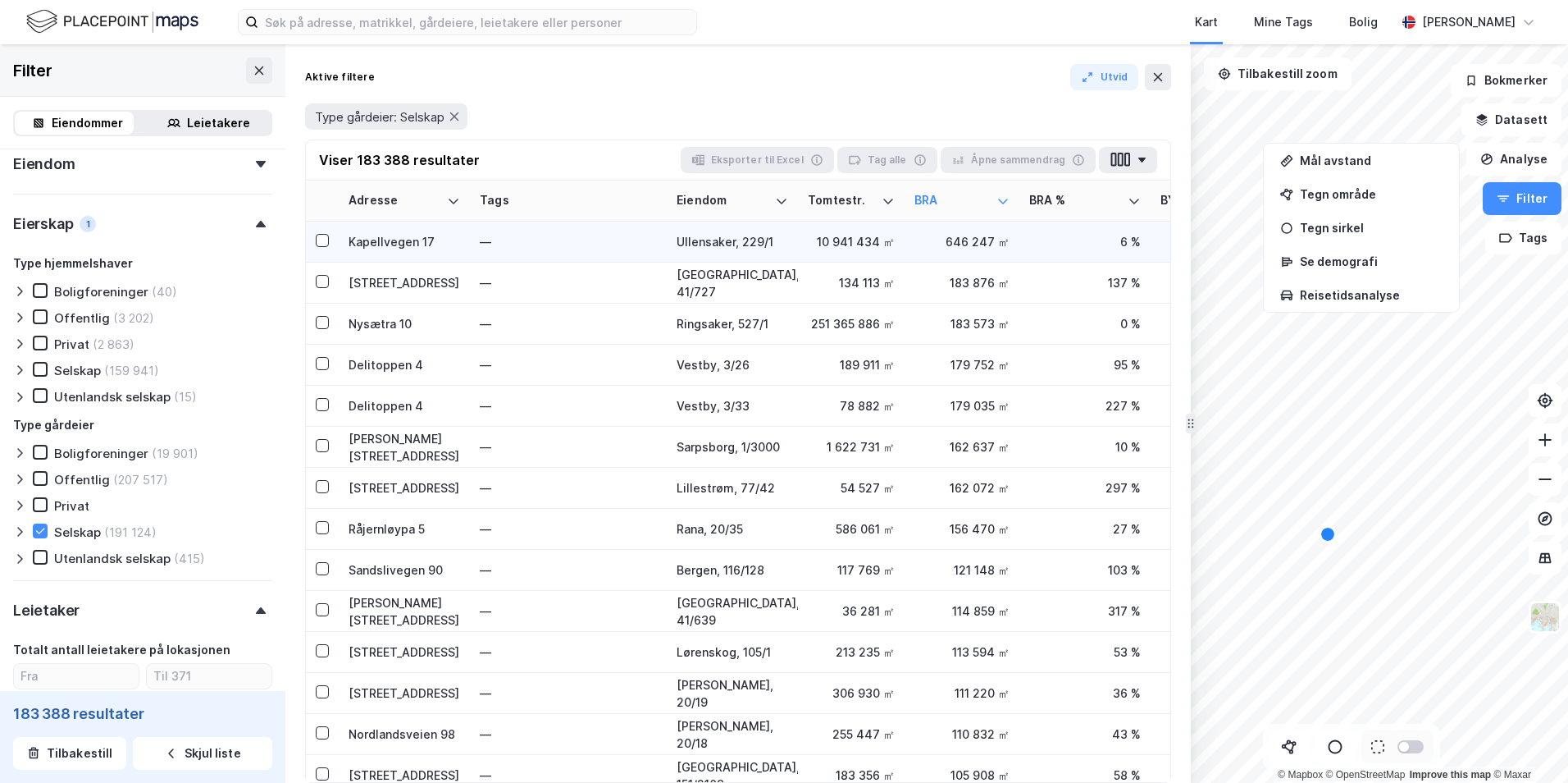
click at [704, 244] on div "Ullensaker, 229/1" at bounding box center [732, 241] width 111 height 18
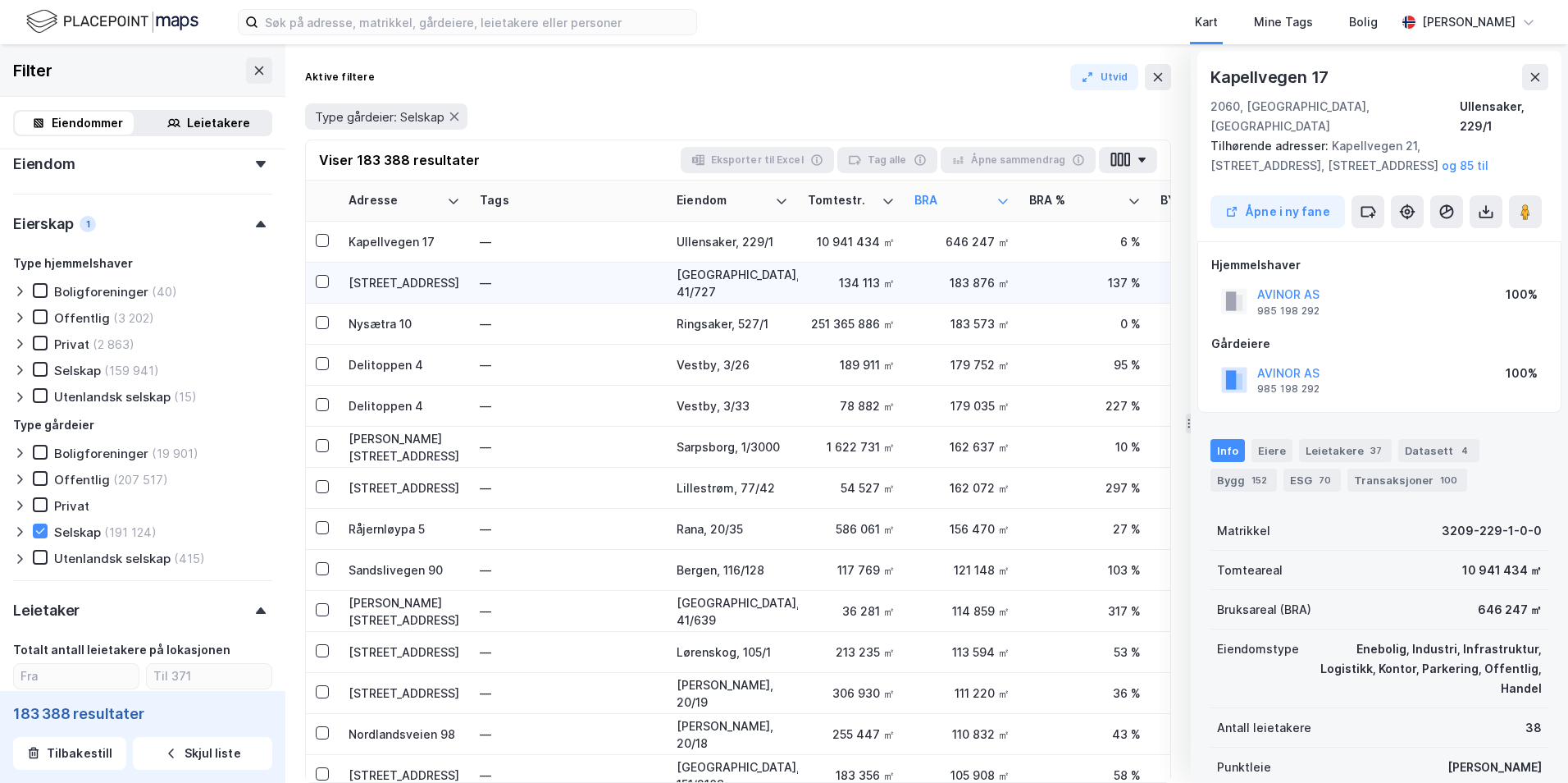
click at [714, 276] on div "[GEOGRAPHIC_DATA], 41/727" at bounding box center [732, 283] width 111 height 34
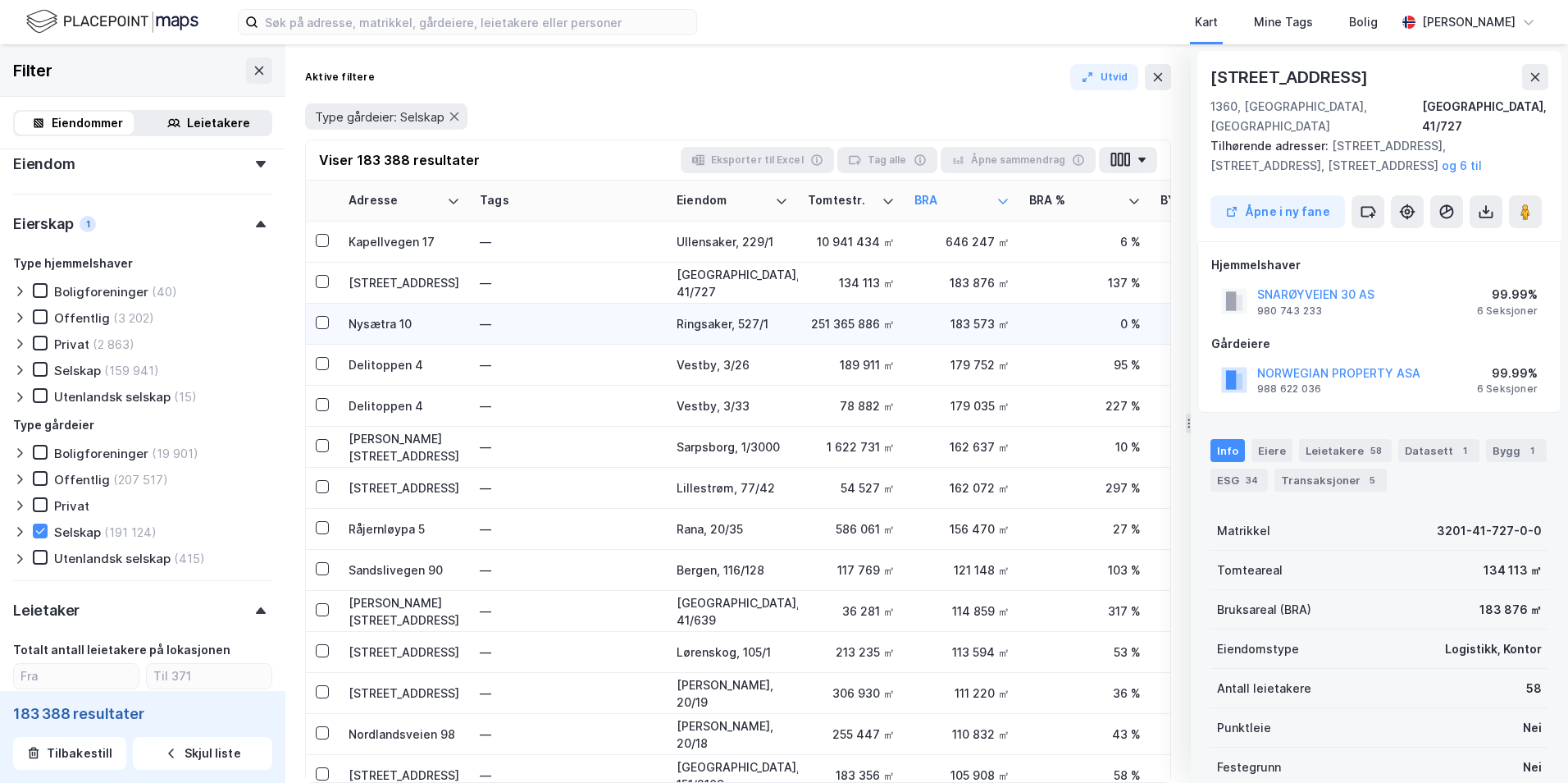
click at [721, 323] on div "Ringsaker, 527/1" at bounding box center [732, 323] width 111 height 18
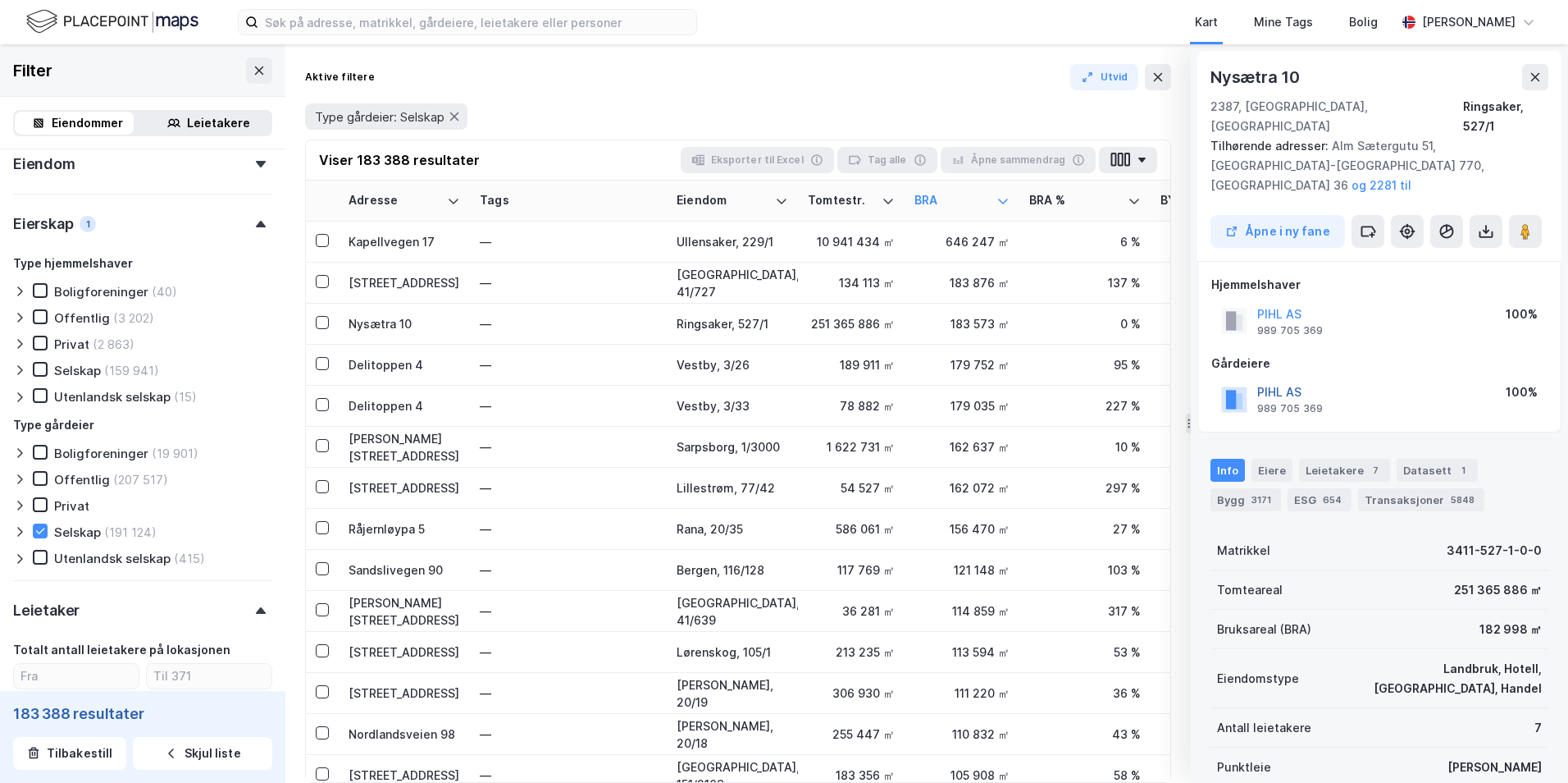
click at [0, 0] on button "PIHL AS" at bounding box center [0, 0] width 0 height 0
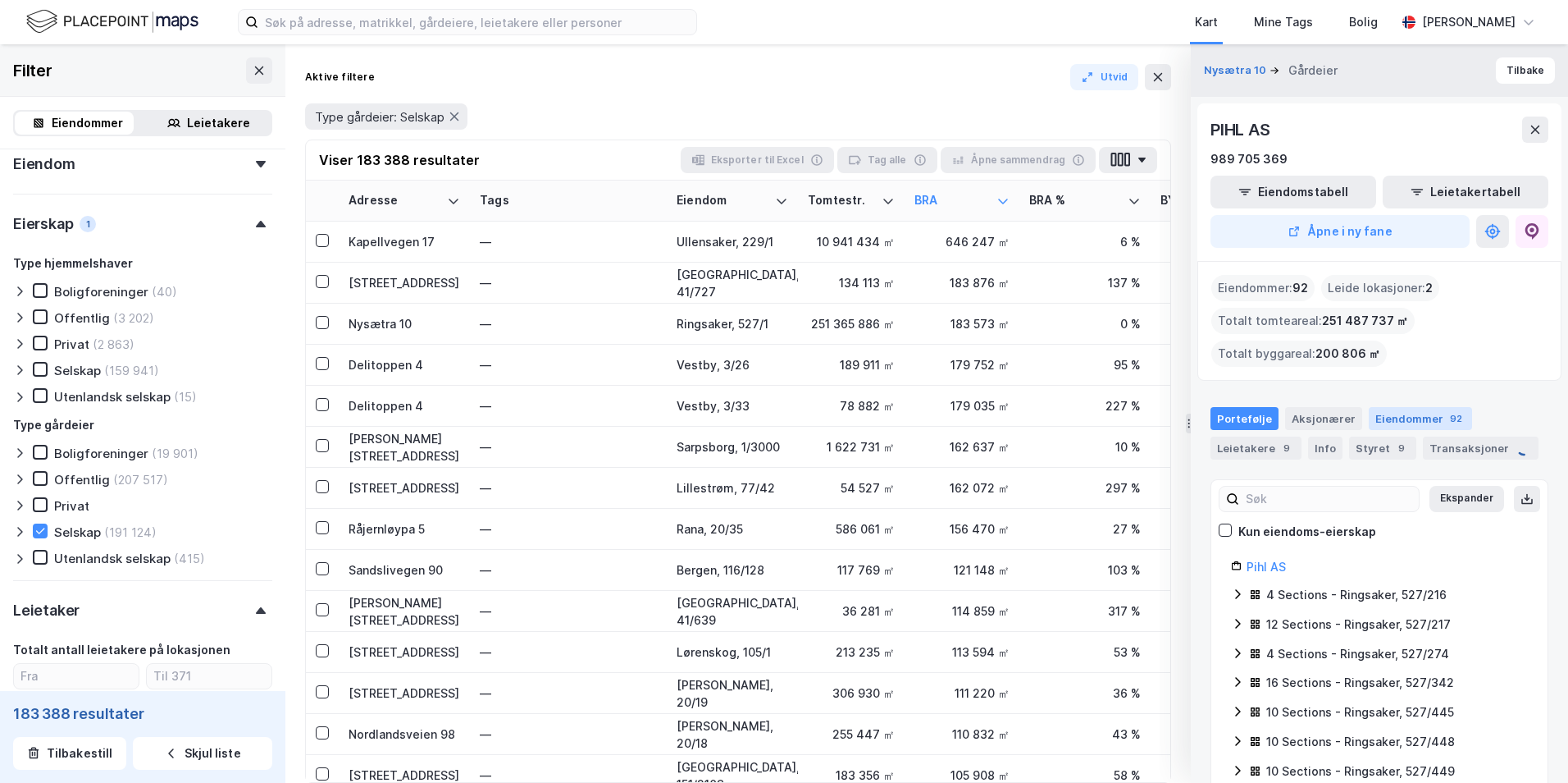
click at [1412, 417] on div "Eiendommer 92" at bounding box center [1421, 418] width 103 height 23
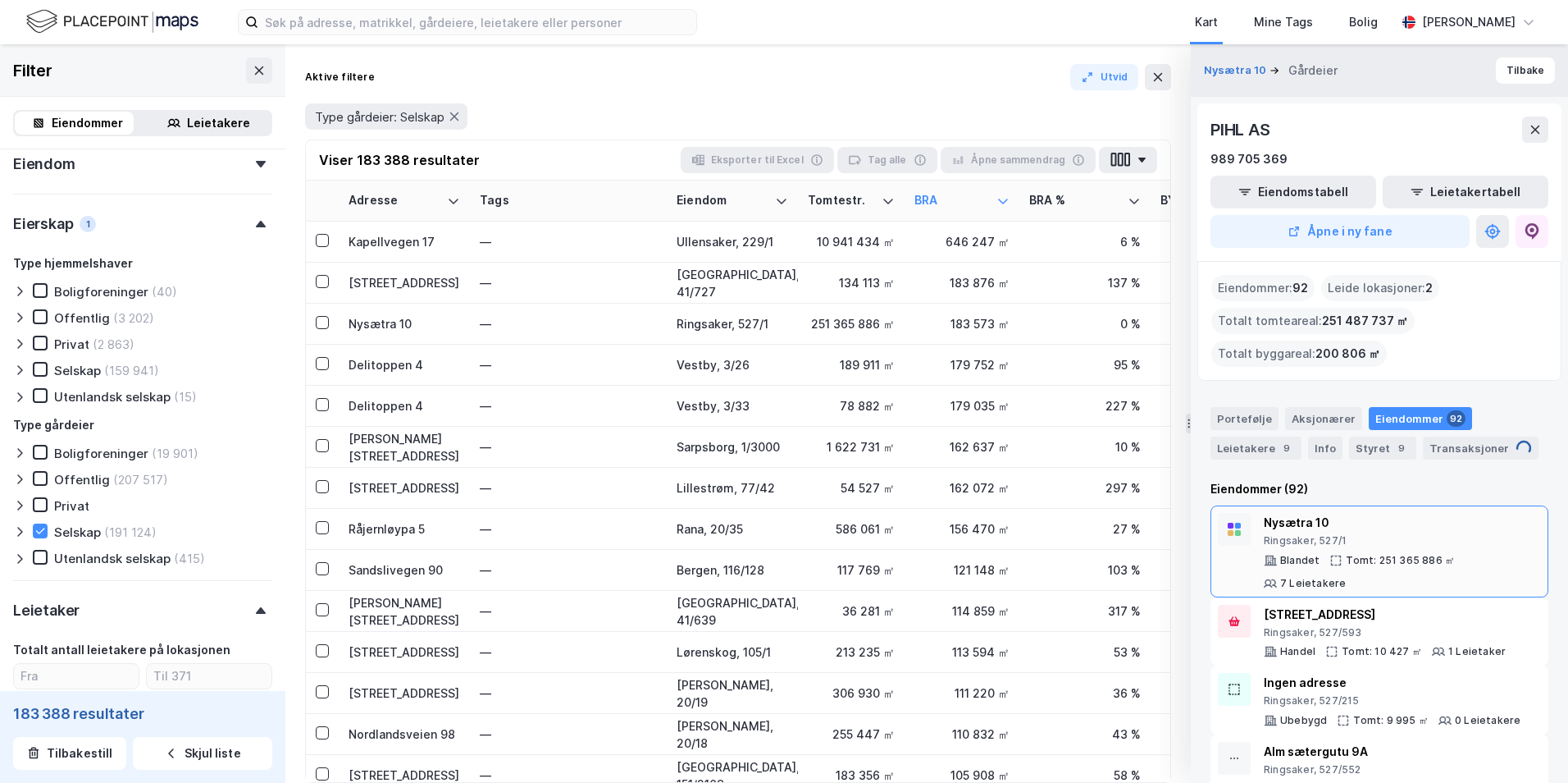
click at [1293, 521] on div "Nysætra 10" at bounding box center [1402, 522] width 277 height 19
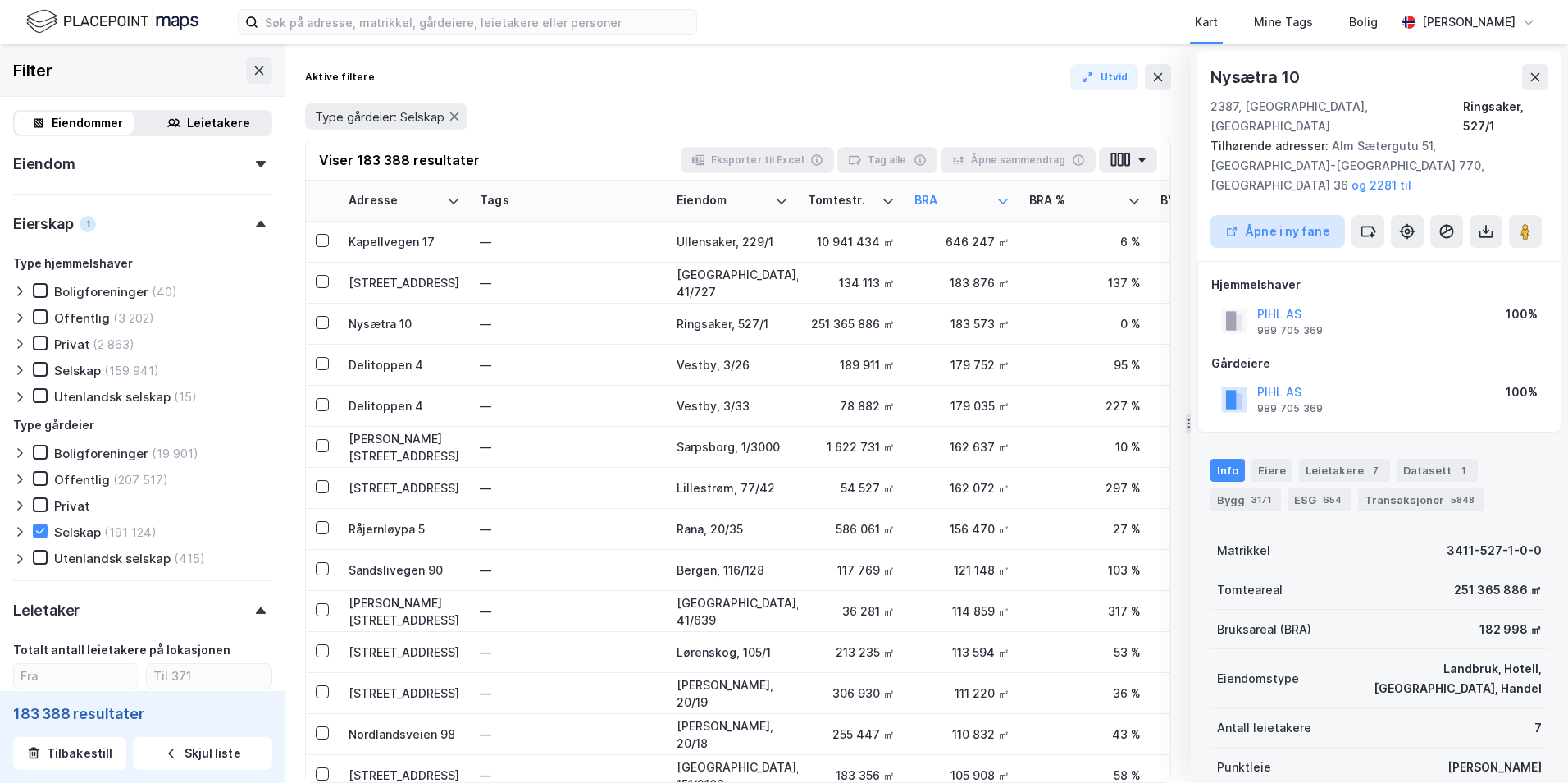
click at [1273, 215] on button "Åpne i ny fane" at bounding box center [1278, 231] width 134 height 33
click at [963, 362] on div "179 752 ㎡" at bounding box center [961, 365] width 95 height 18
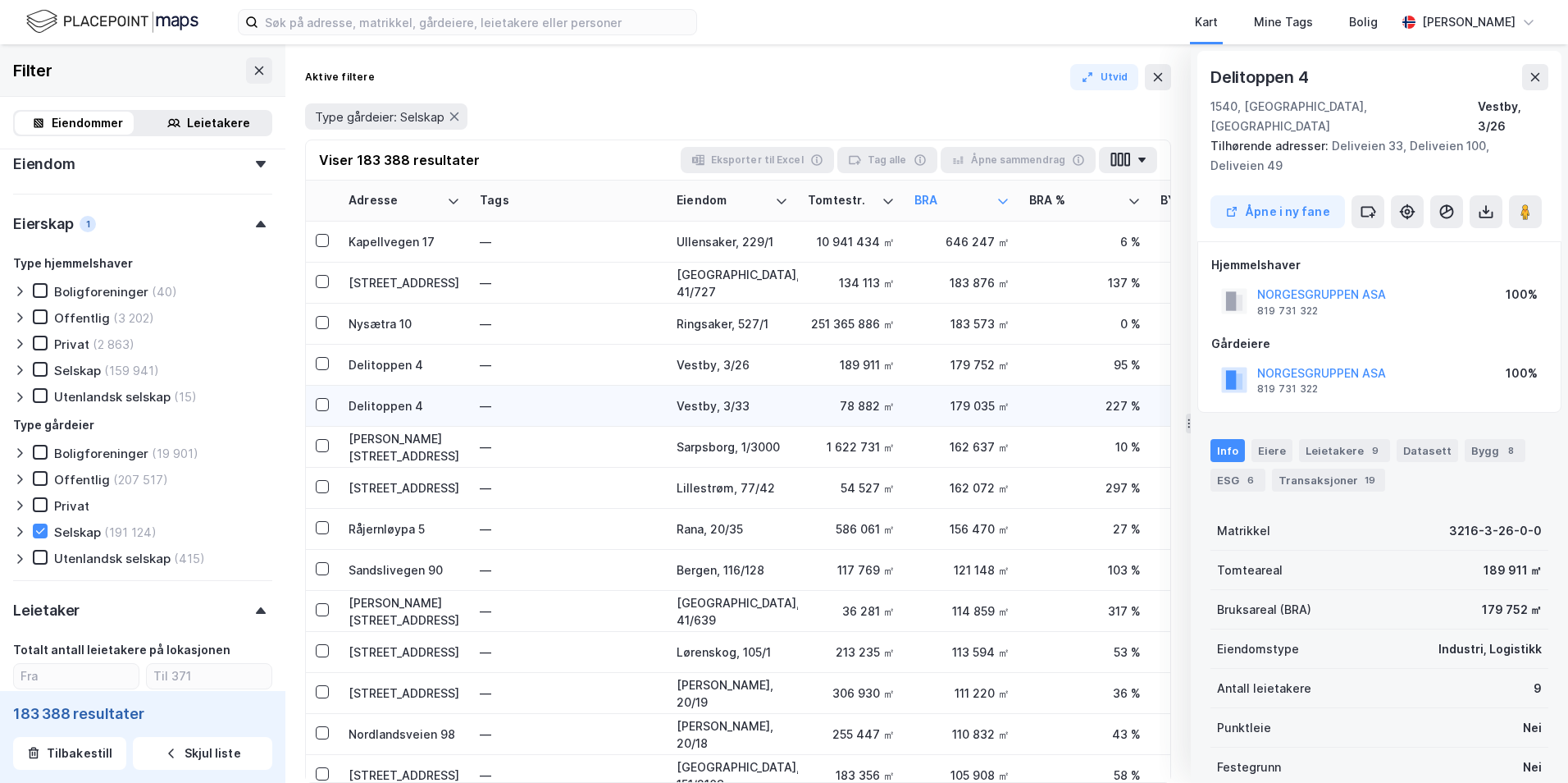
click at [963, 404] on div "179 035 ㎡" at bounding box center [961, 405] width 95 height 18
click at [969, 450] on div "162 637 ㎡" at bounding box center [961, 447] width 95 height 18
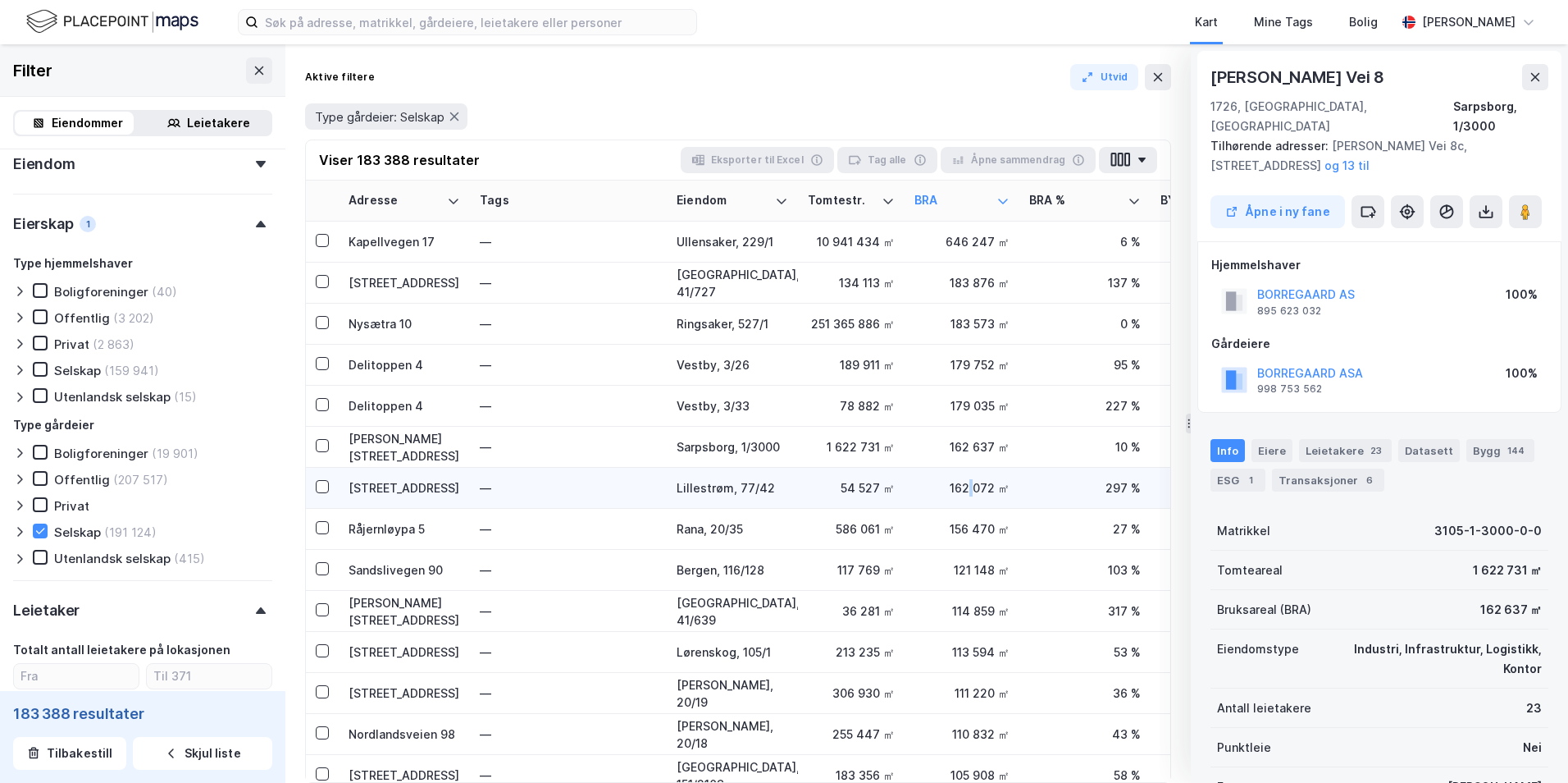
click at [972, 481] on div "162 072 ㎡" at bounding box center [961, 487] width 95 height 18
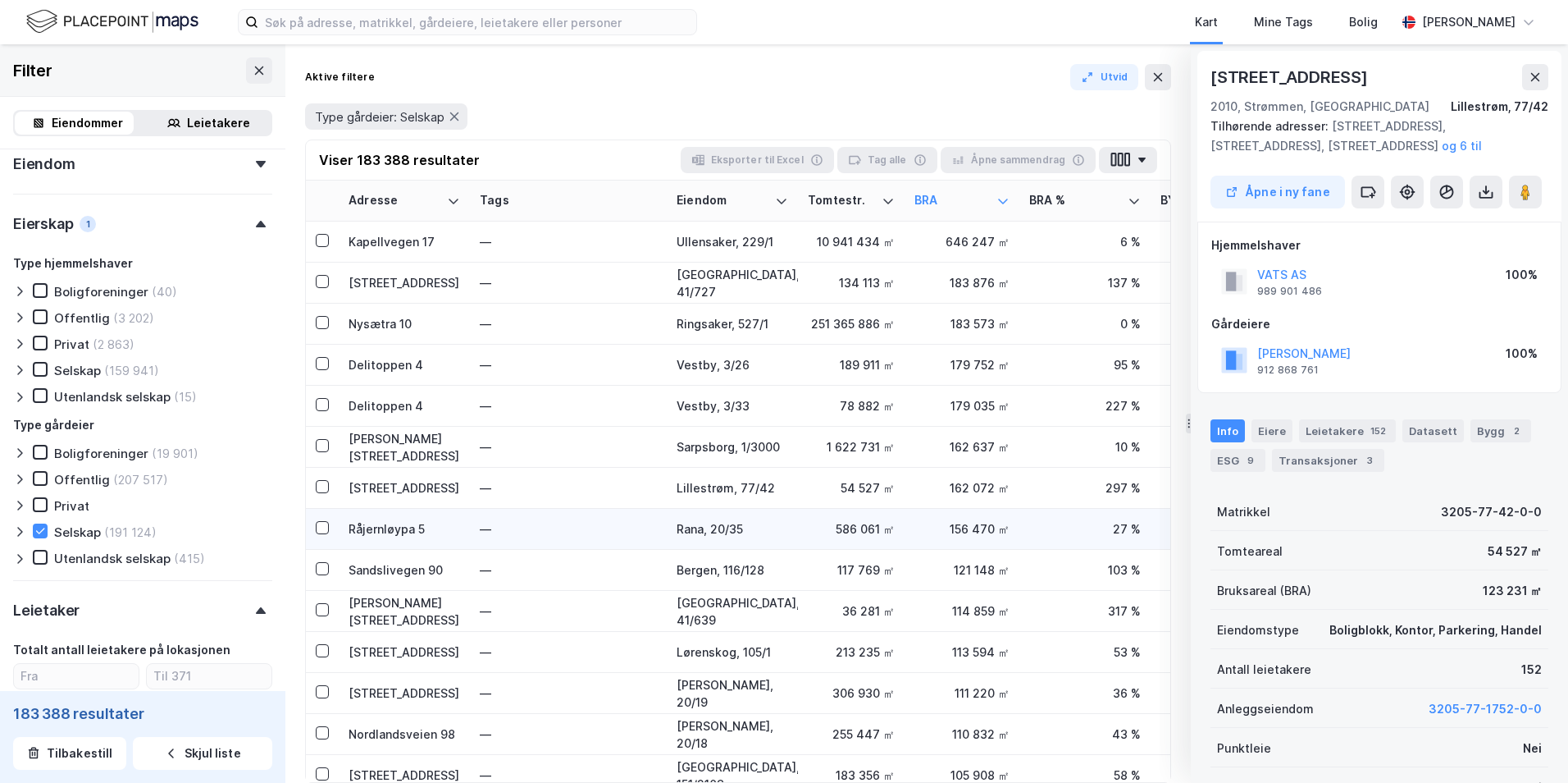
click at [962, 531] on div "156 470 ㎡" at bounding box center [961, 529] width 95 height 18
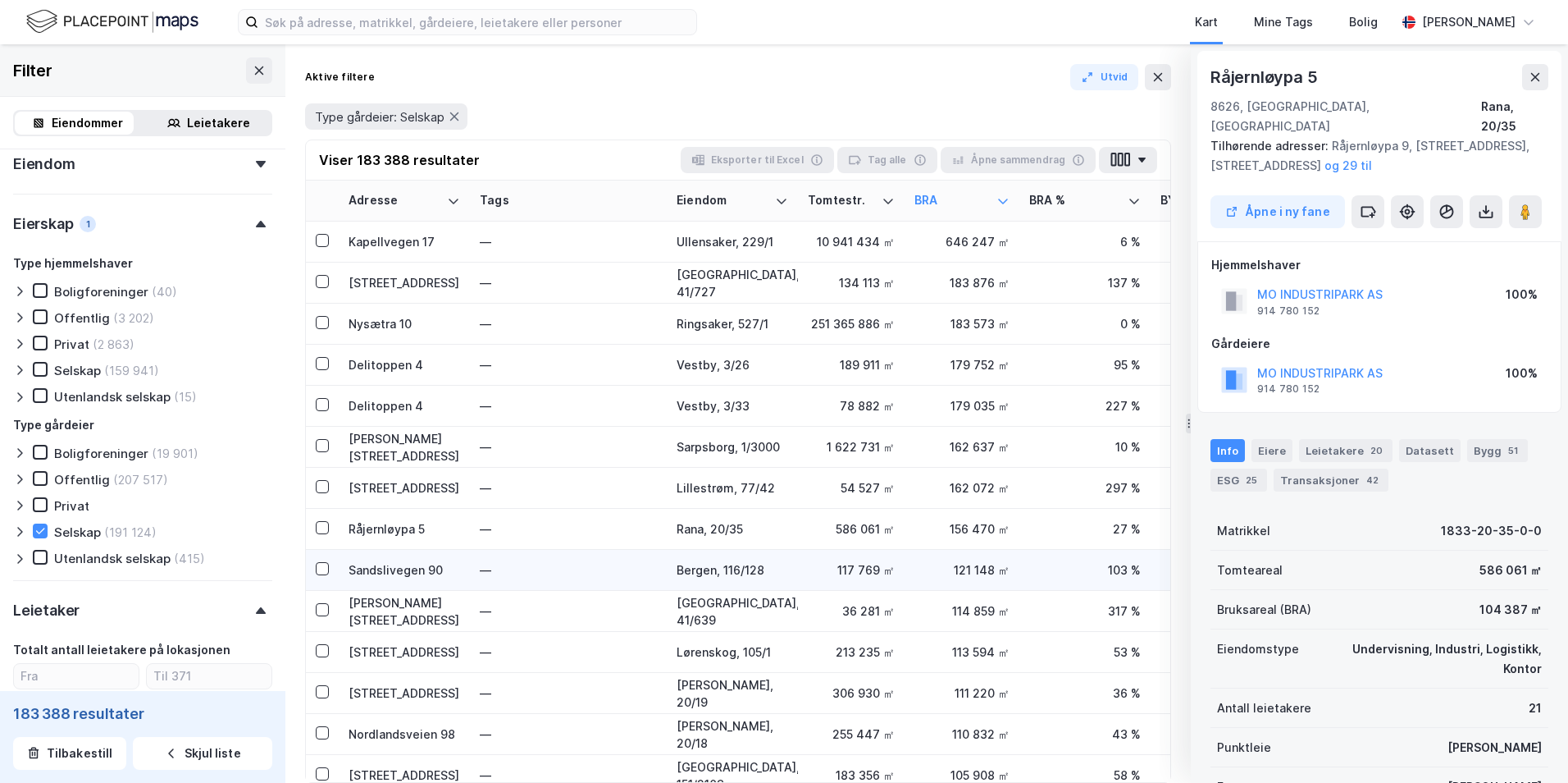
click at [954, 578] on div "121 148 ㎡" at bounding box center [961, 569] width 95 height 18
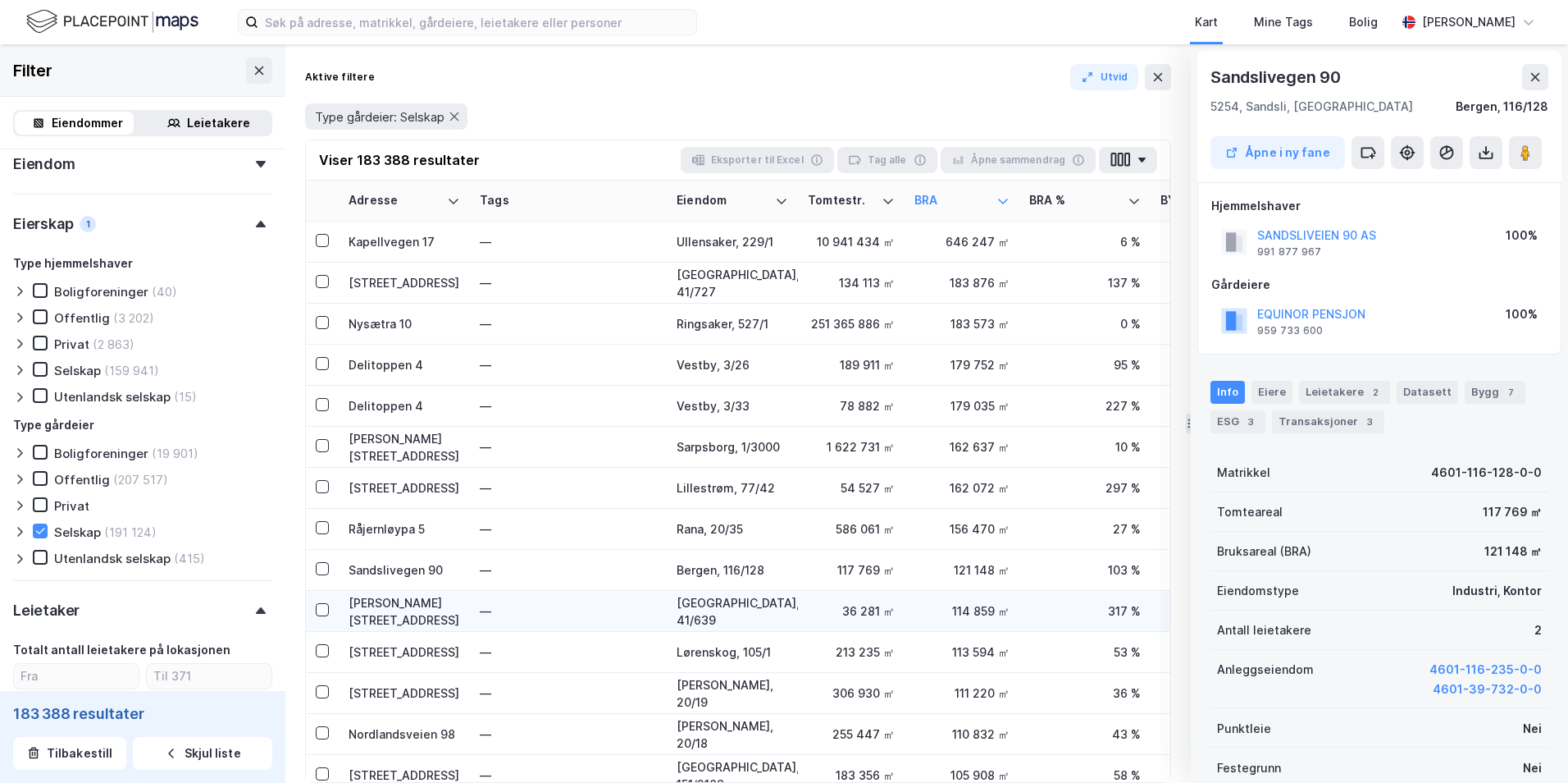
click at [957, 614] on div "114 859 ㎡" at bounding box center [961, 611] width 95 height 18
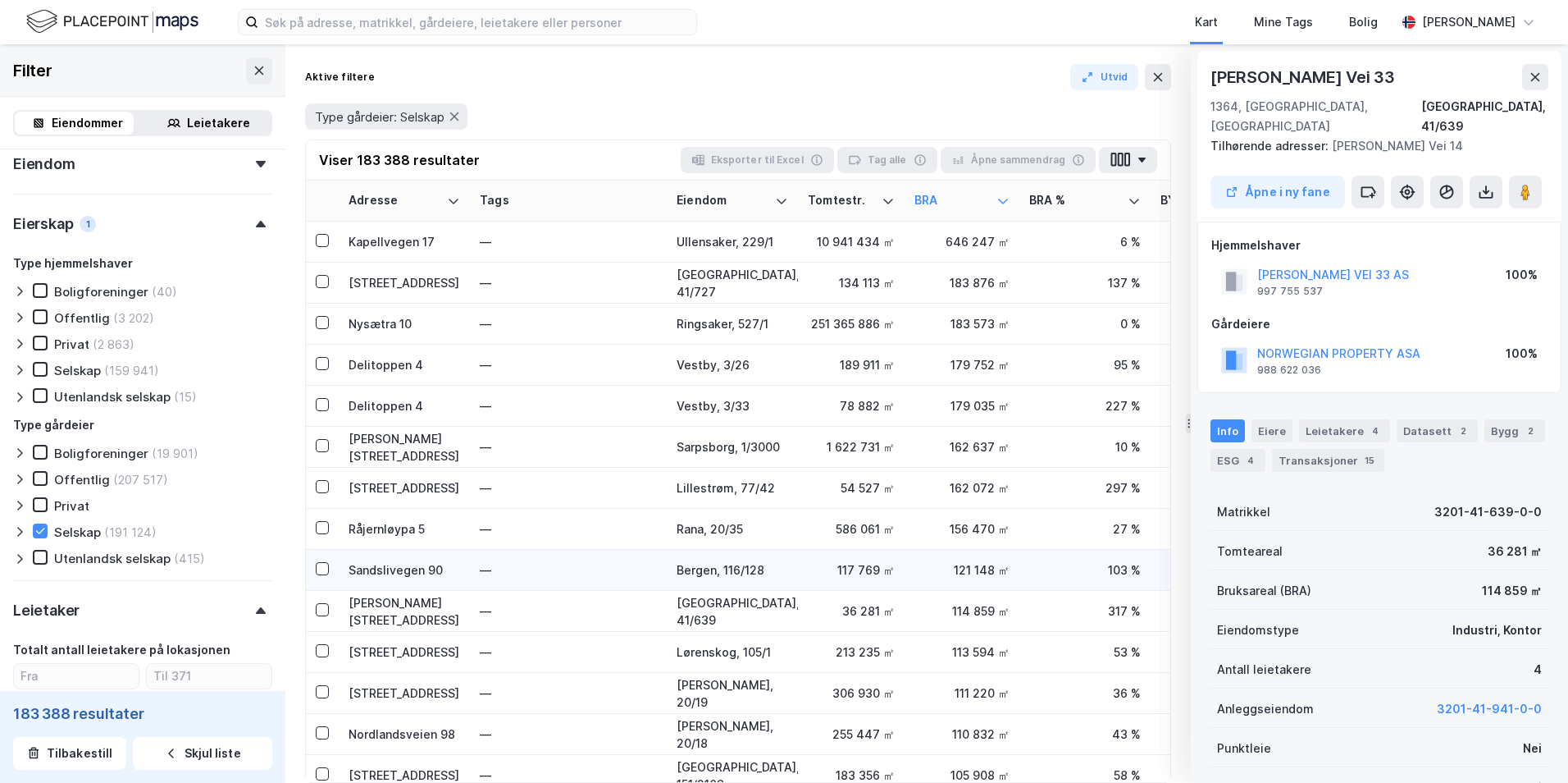
click at [960, 574] on div "121 148 ㎡" at bounding box center [961, 569] width 95 height 18
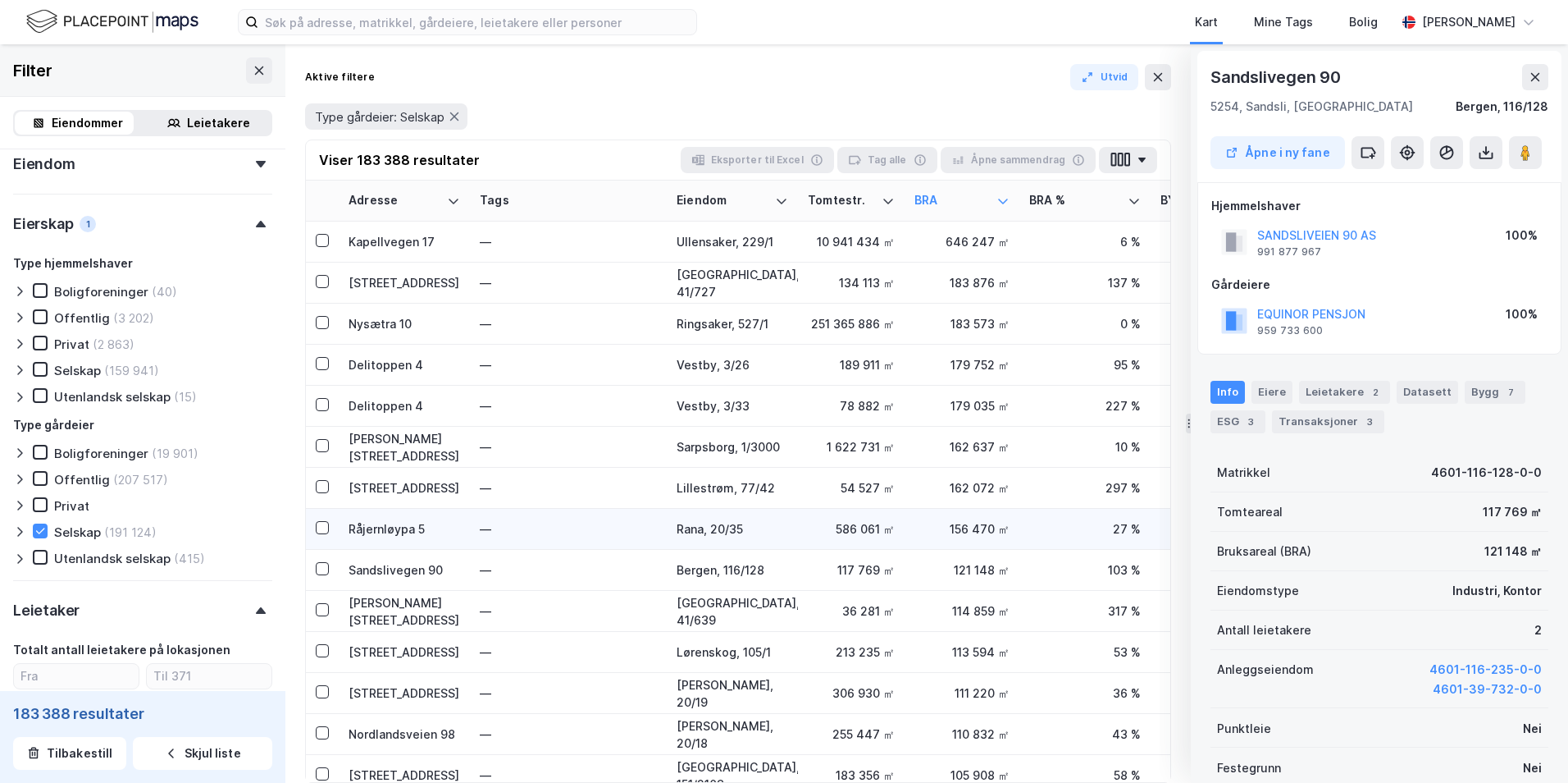
click at [959, 525] on div "156 470 ㎡" at bounding box center [961, 529] width 95 height 18
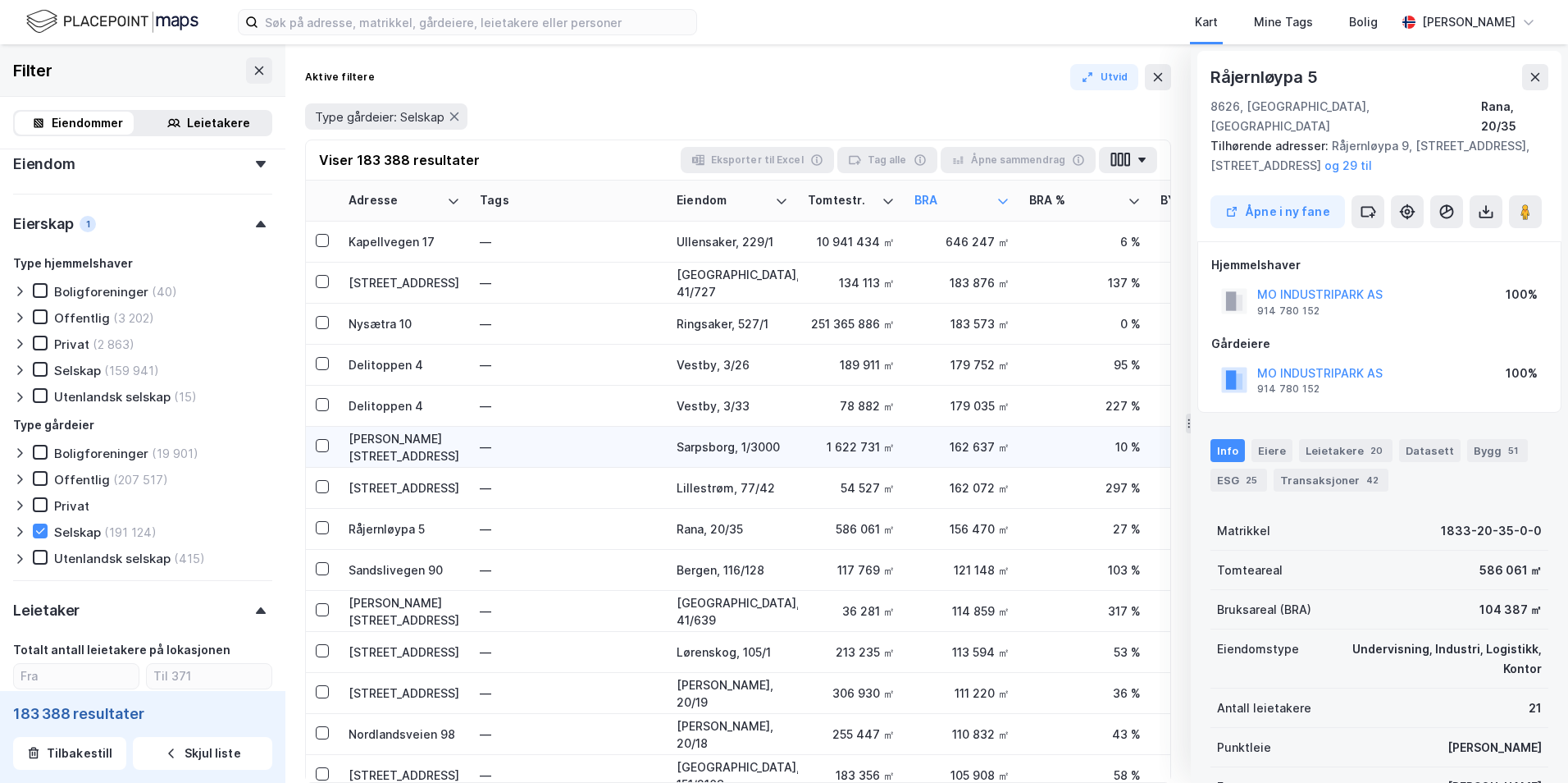
click at [969, 447] on div "162 637 ㎡" at bounding box center [961, 447] width 95 height 18
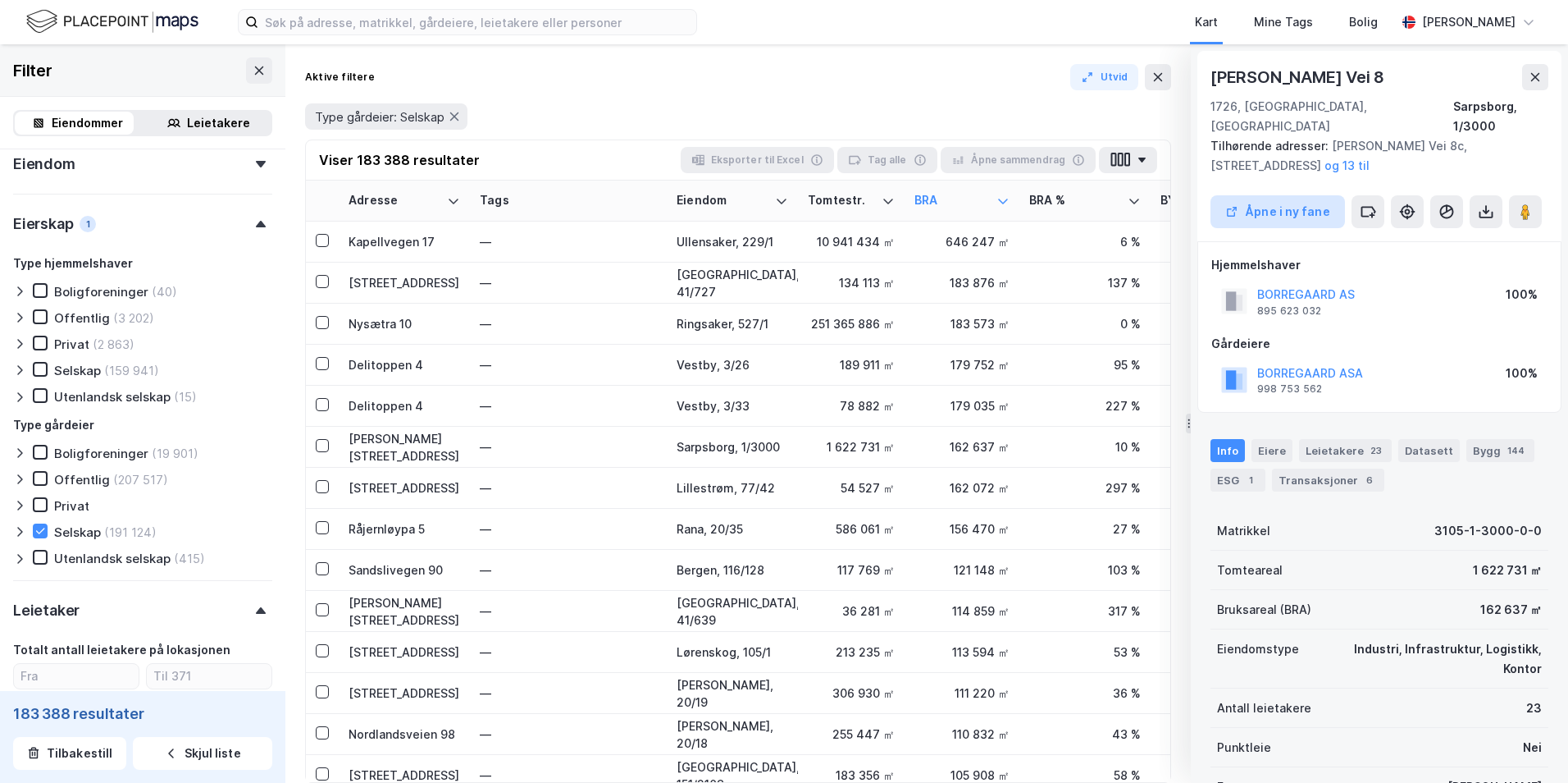
click at [1312, 195] on button "Åpne i ny fane" at bounding box center [1278, 212] width 134 height 33
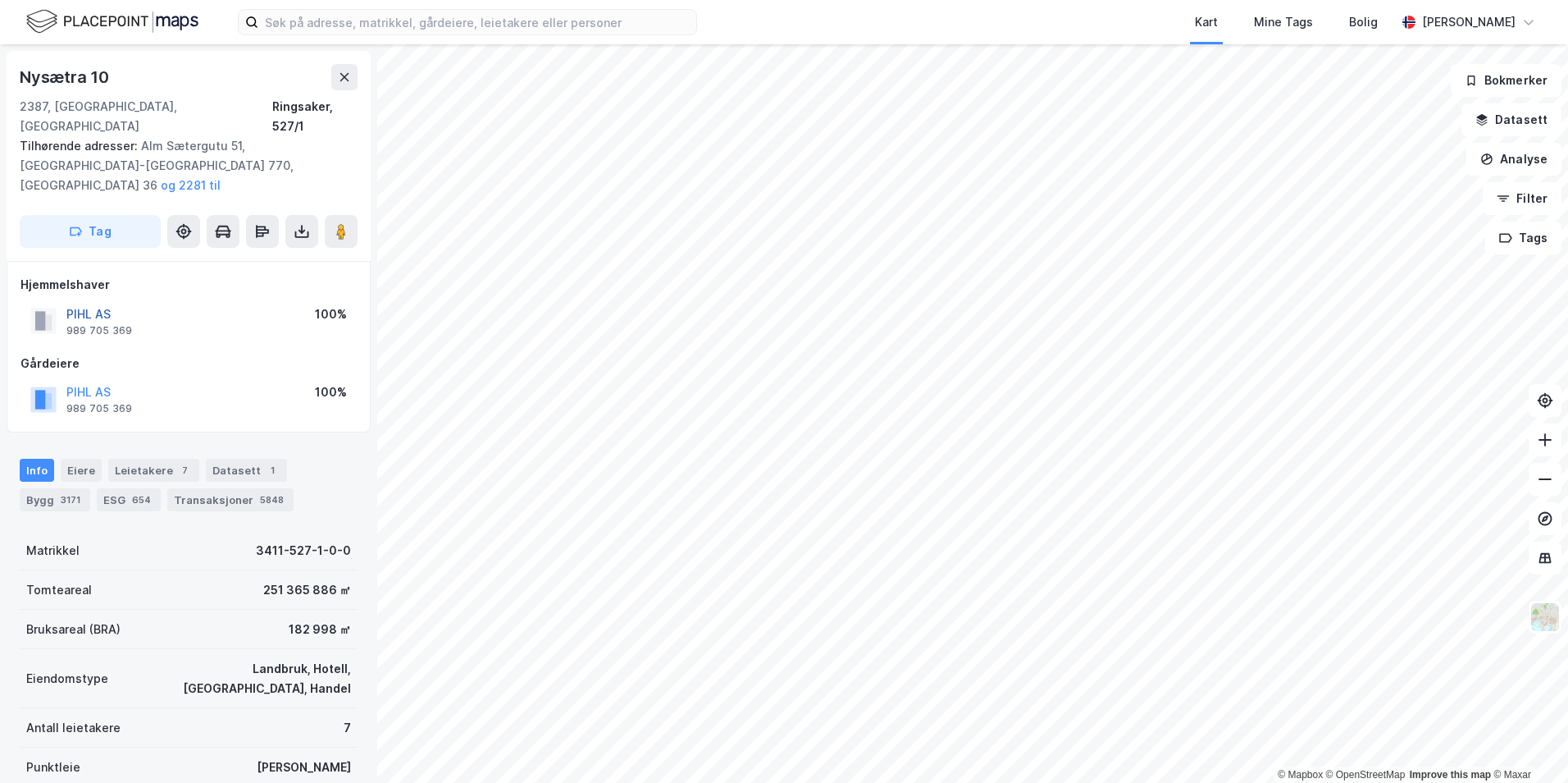
click at [0, 0] on button "PIHL AS" at bounding box center [0, 0] width 0 height 0
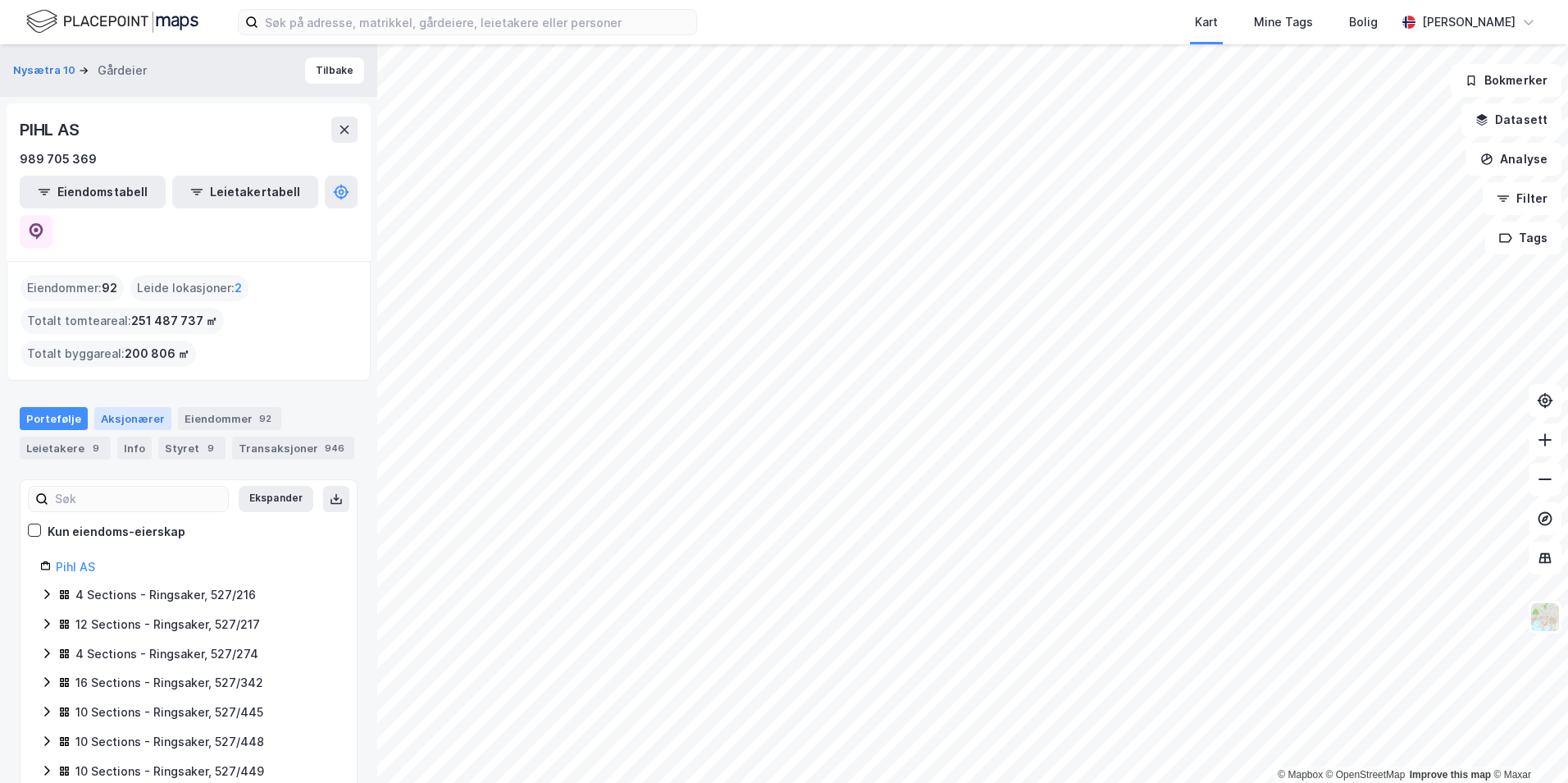
click at [135, 407] on div "Aksjonærer" at bounding box center [133, 418] width 77 height 23
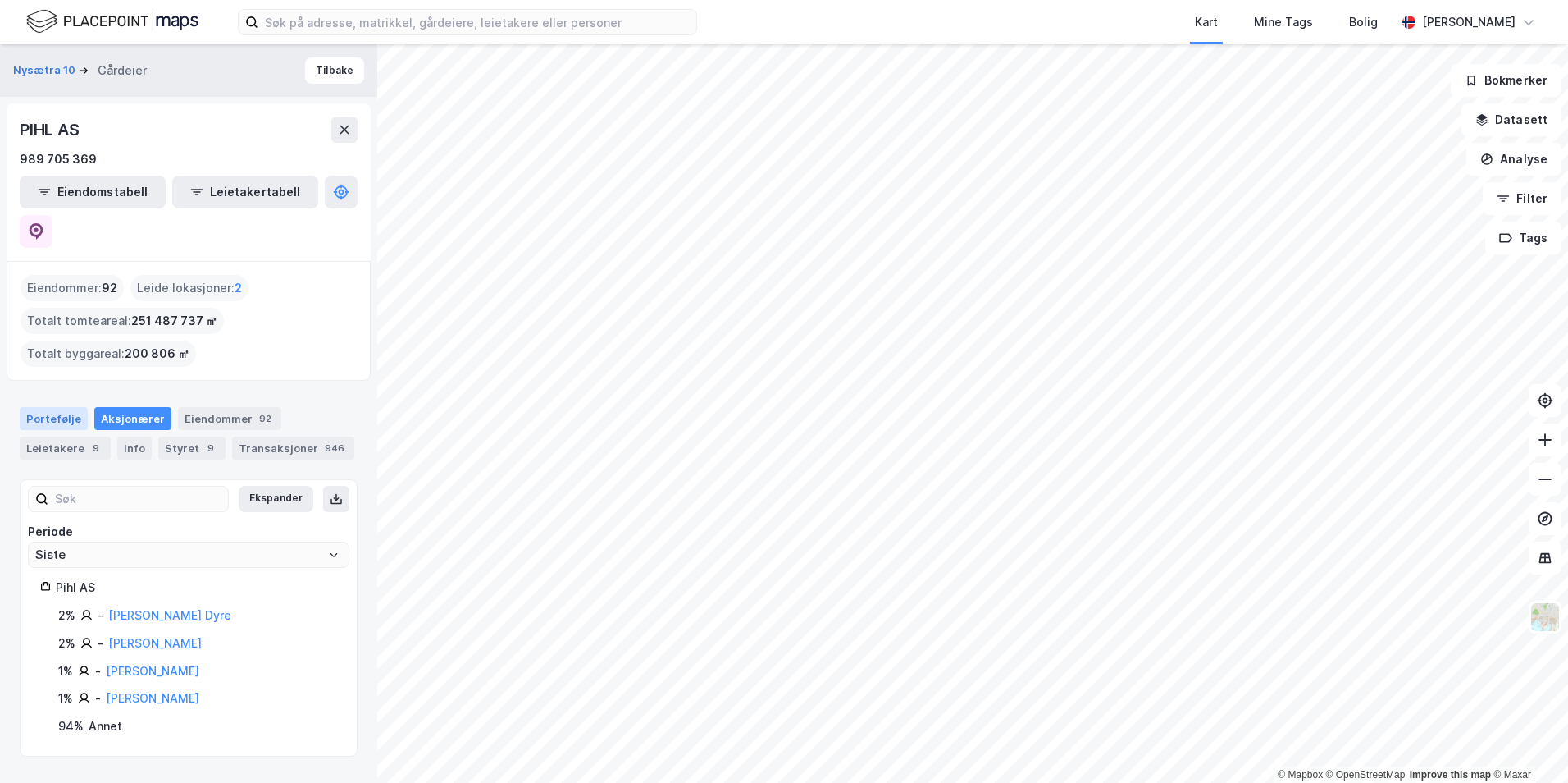
click at [72, 407] on div "Portefølje" at bounding box center [53, 418] width 68 height 23
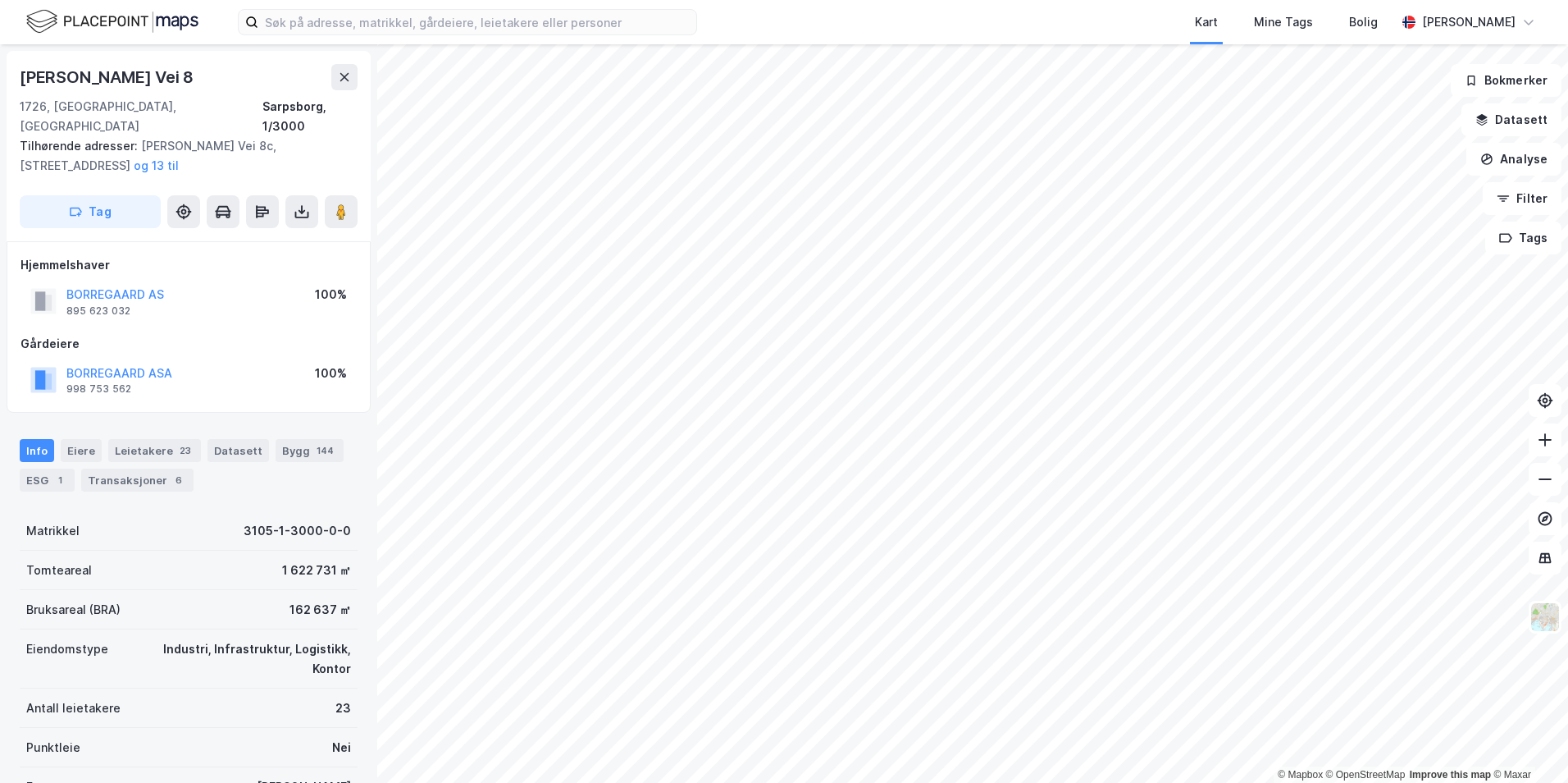
click at [342, 531] on div "© Mapbox © OpenStreetMap Improve this map © [PERSON_NAME] Vei 8 1726, [GEOGRAPH…" at bounding box center [784, 414] width 1568 height 739
